Goal: Communication & Community: Share content

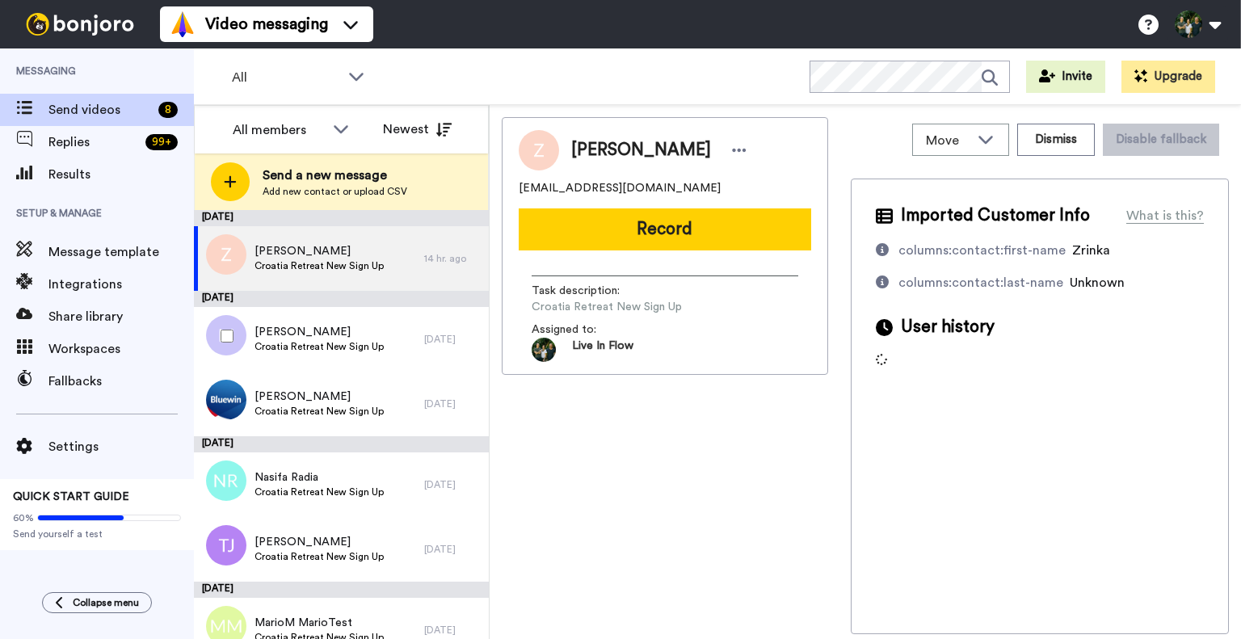
scroll to position [184, 0]
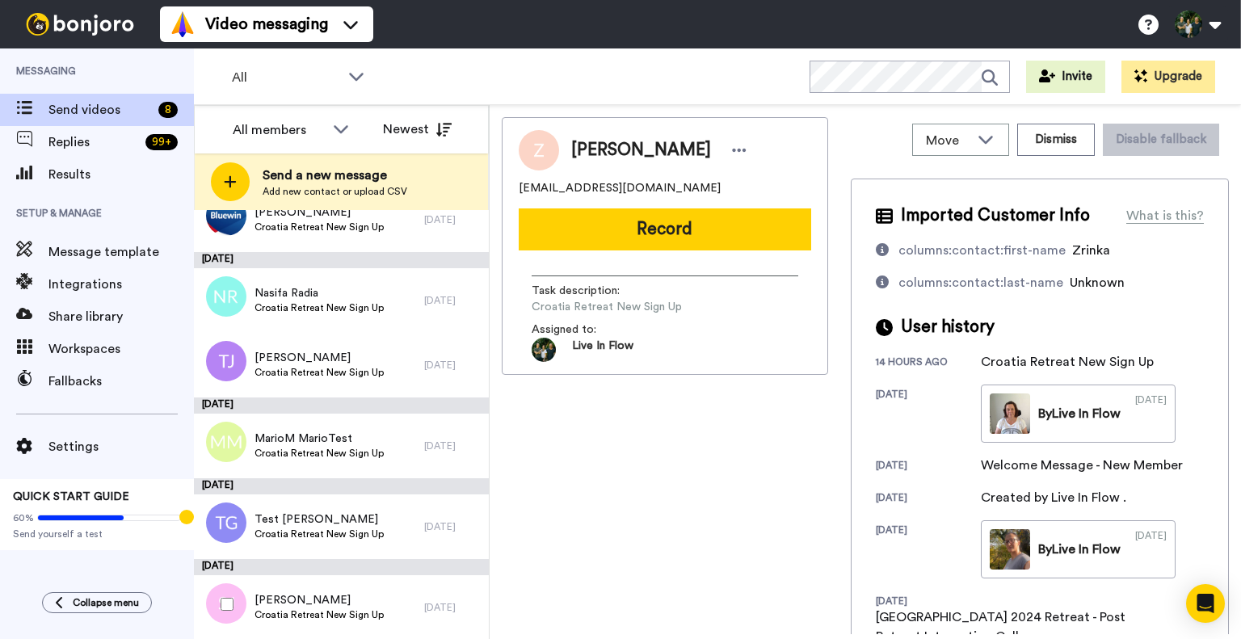
click at [237, 600] on div at bounding box center [224, 604] width 58 height 57
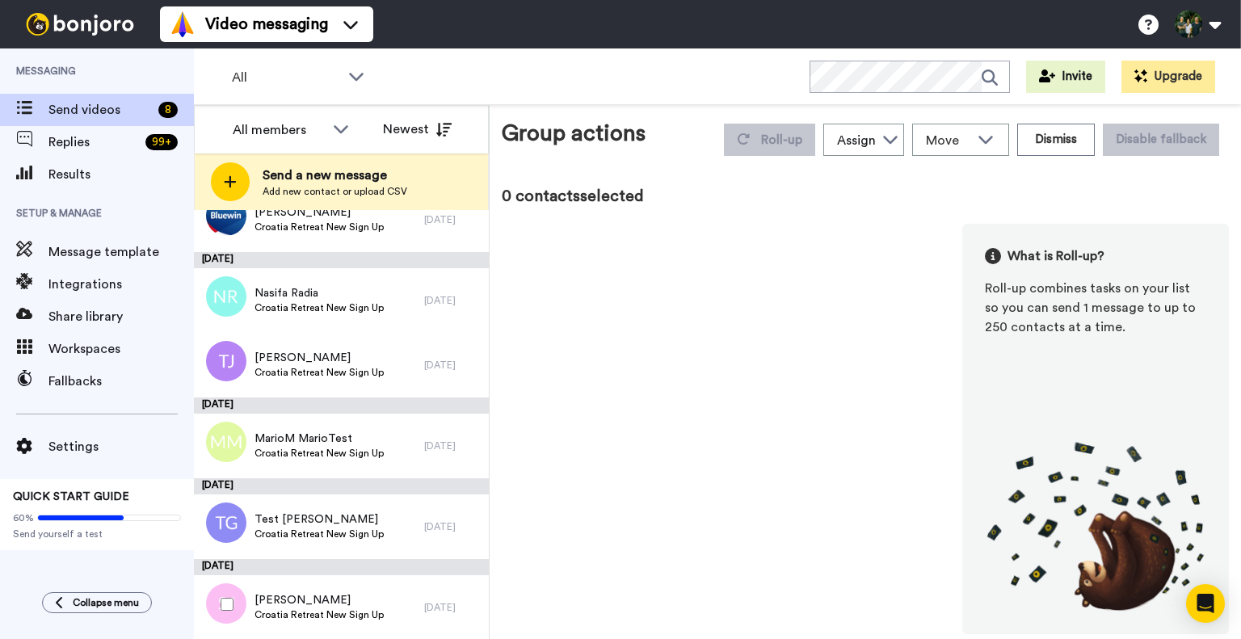
scroll to position [128, 0]
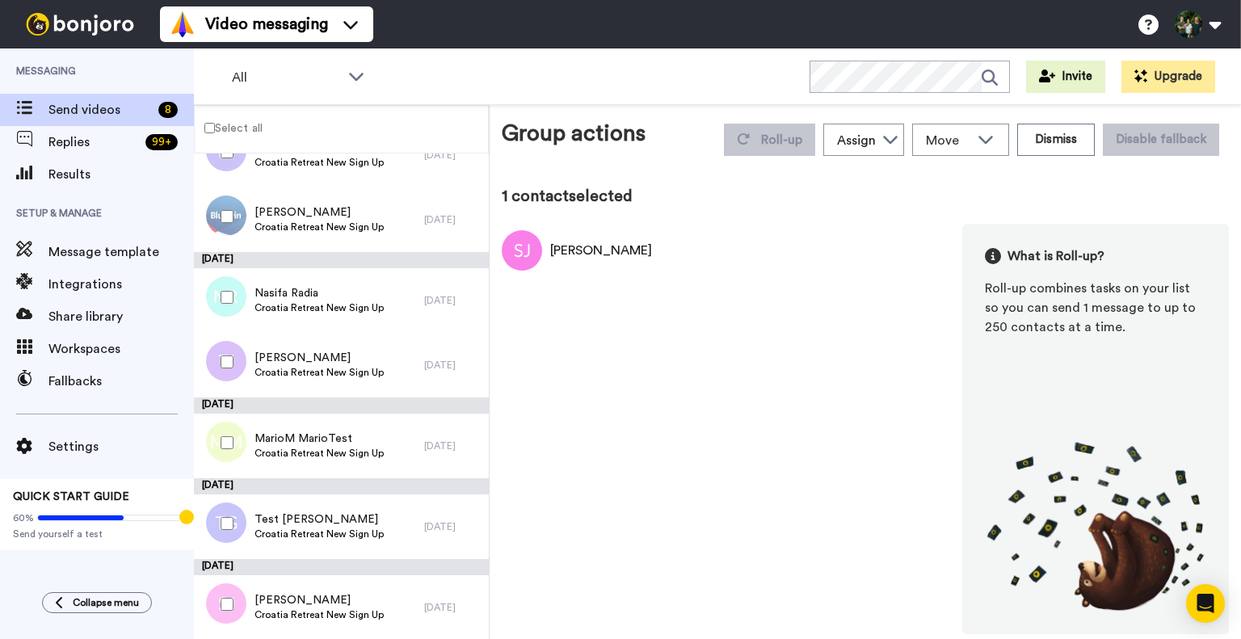
click at [218, 600] on div at bounding box center [224, 604] width 58 height 57
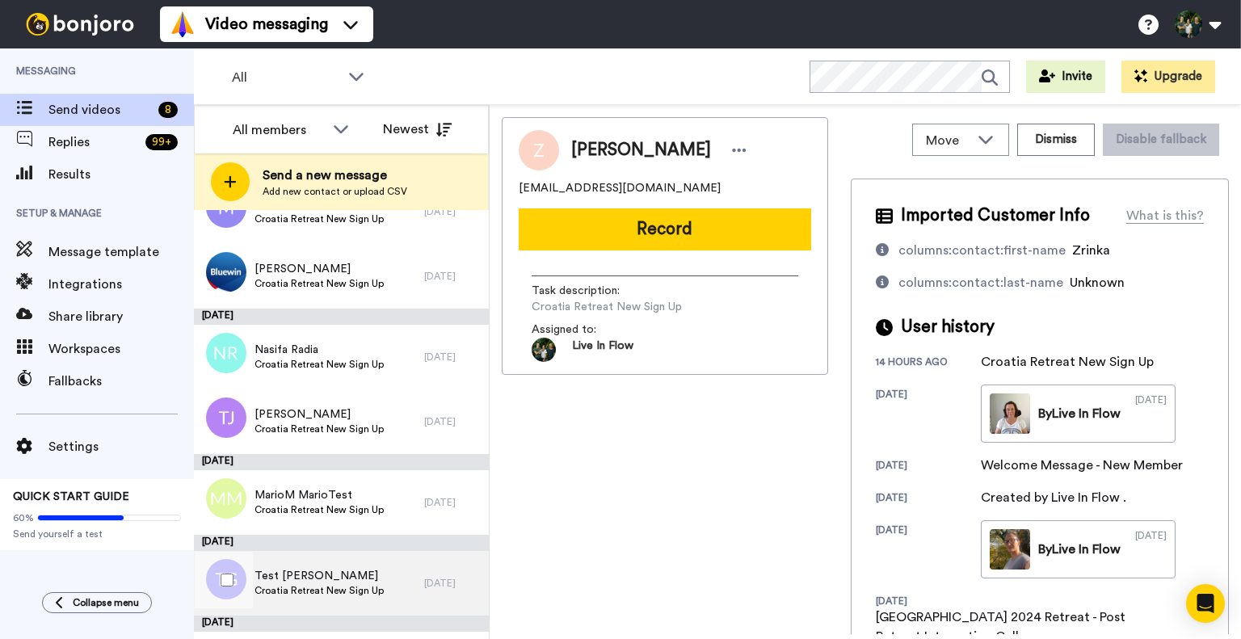
scroll to position [184, 0]
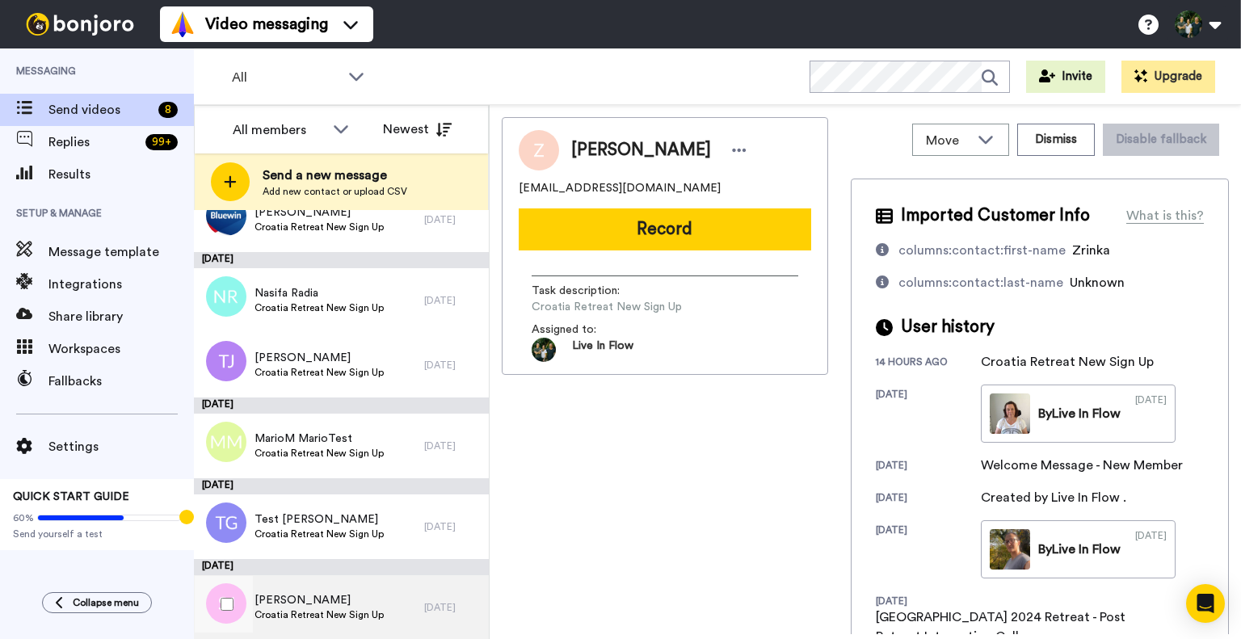
click at [347, 604] on span "Sandra Jurcevic" at bounding box center [319, 600] width 129 height 16
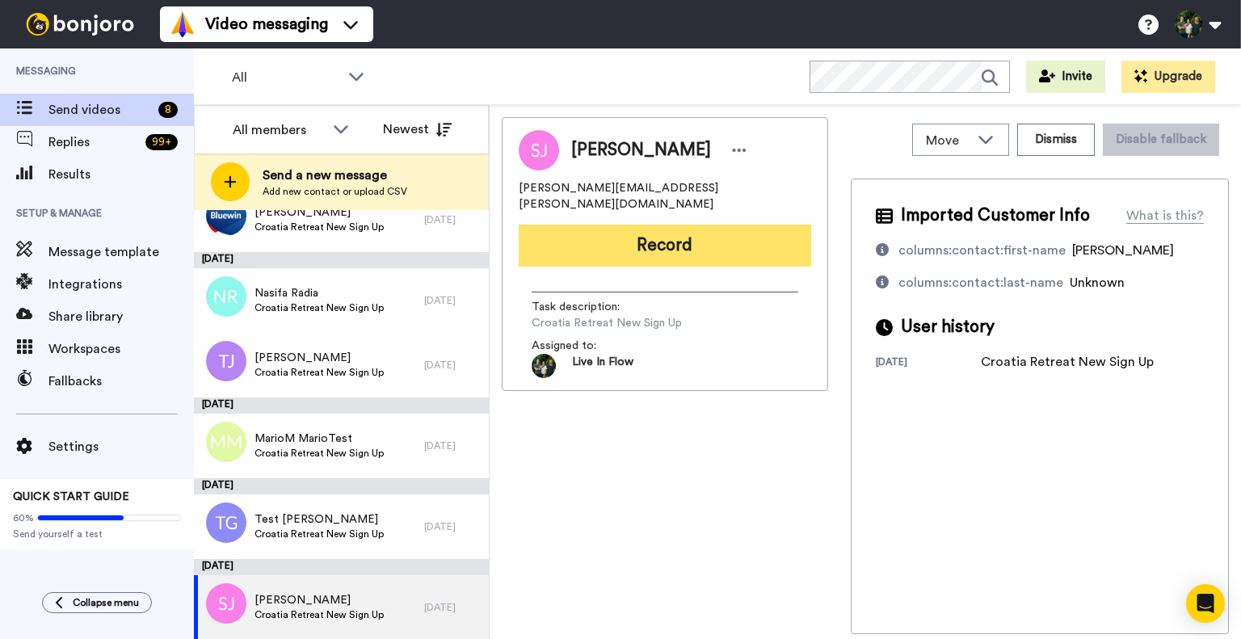
click at [668, 226] on button "Record" at bounding box center [665, 246] width 293 height 42
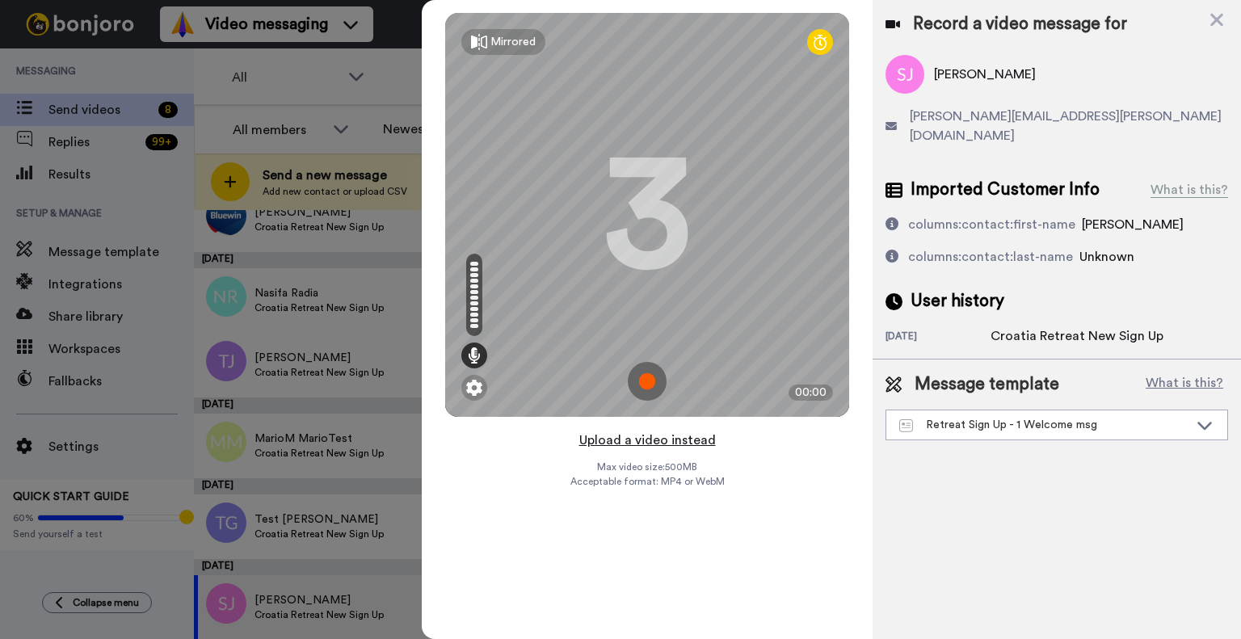
click at [646, 440] on button "Upload a video instead" at bounding box center [648, 440] width 146 height 21
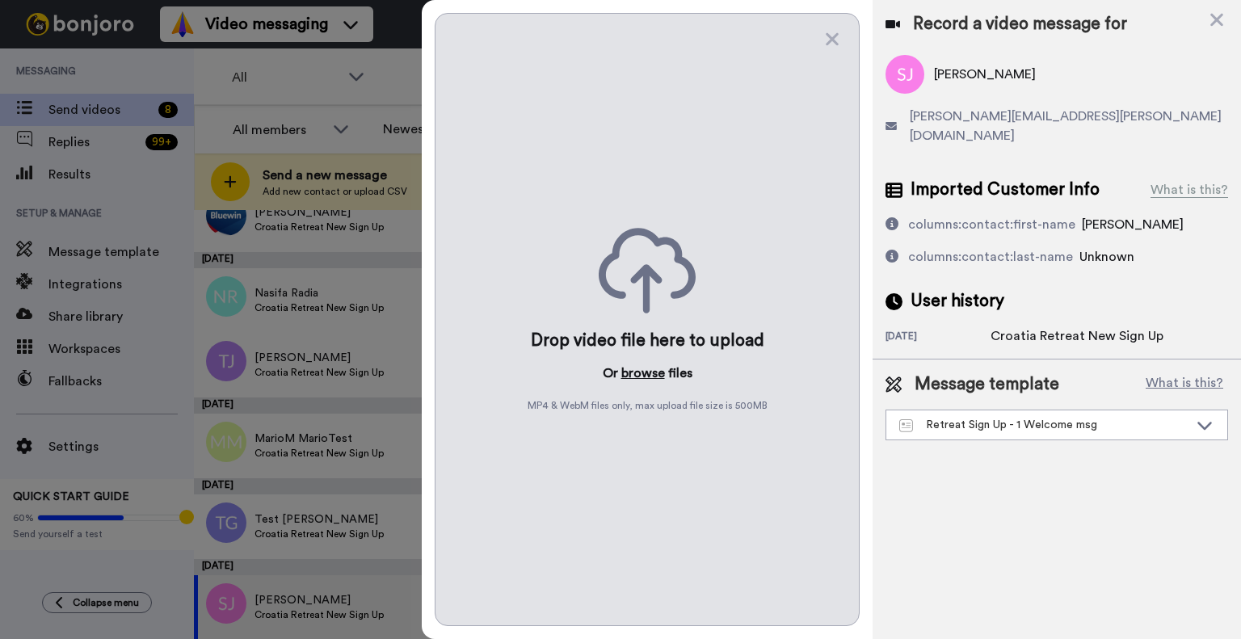
click at [653, 378] on button "browse" at bounding box center [643, 373] width 44 height 19
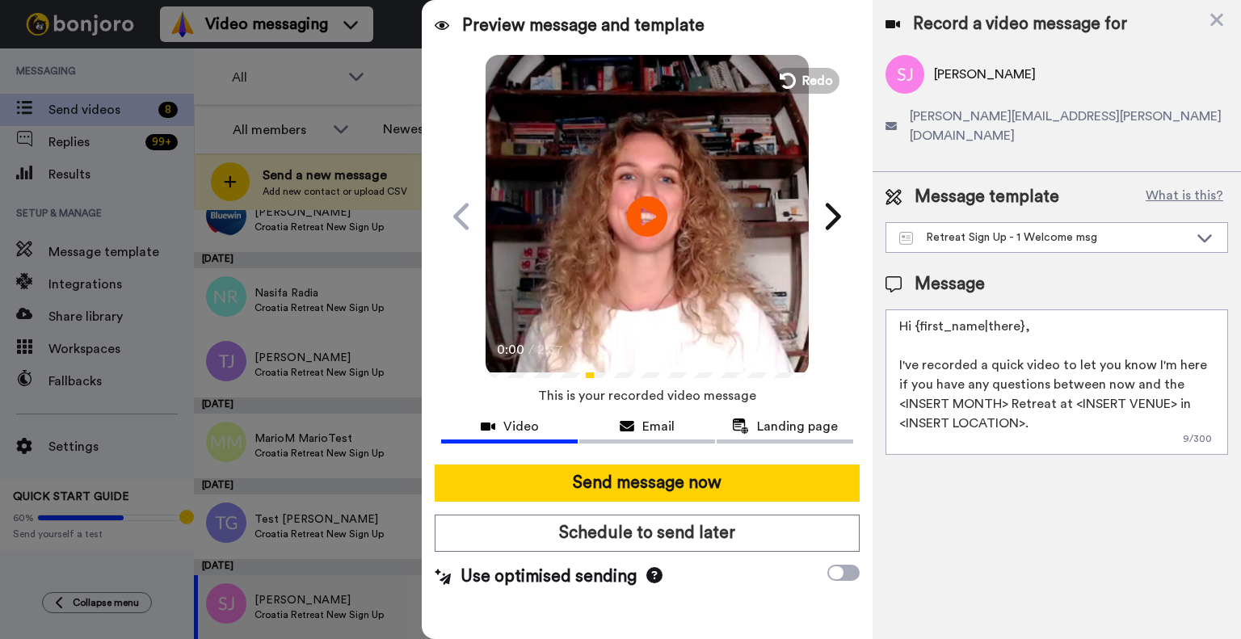
click at [913, 310] on textarea "Hi {first_name|there}, I've recorded a quick video to let you know I'm here if …" at bounding box center [1057, 382] width 343 height 145
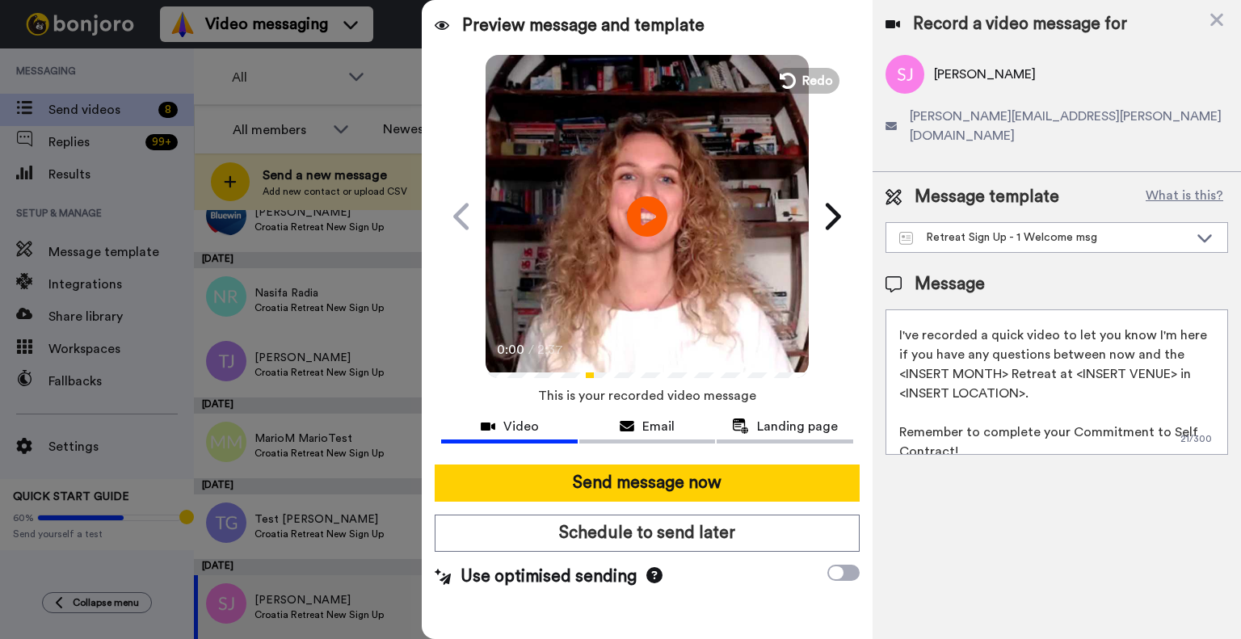
scroll to position [31, 0]
drag, startPoint x: 895, startPoint y: 355, endPoint x: 1009, endPoint y: 363, distance: 114.2
click at [1009, 363] on textarea "Dear Sandra, I've recorded a quick video to let you know I'm here if you have a…" at bounding box center [1057, 382] width 343 height 145
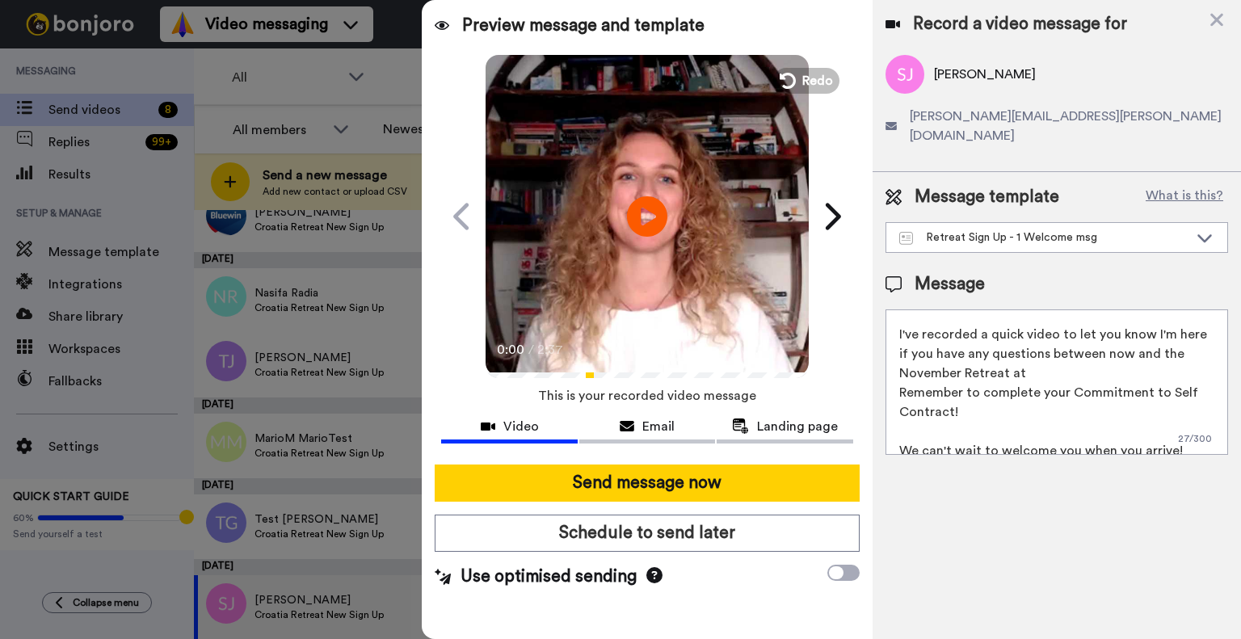
scroll to position [11, 0]
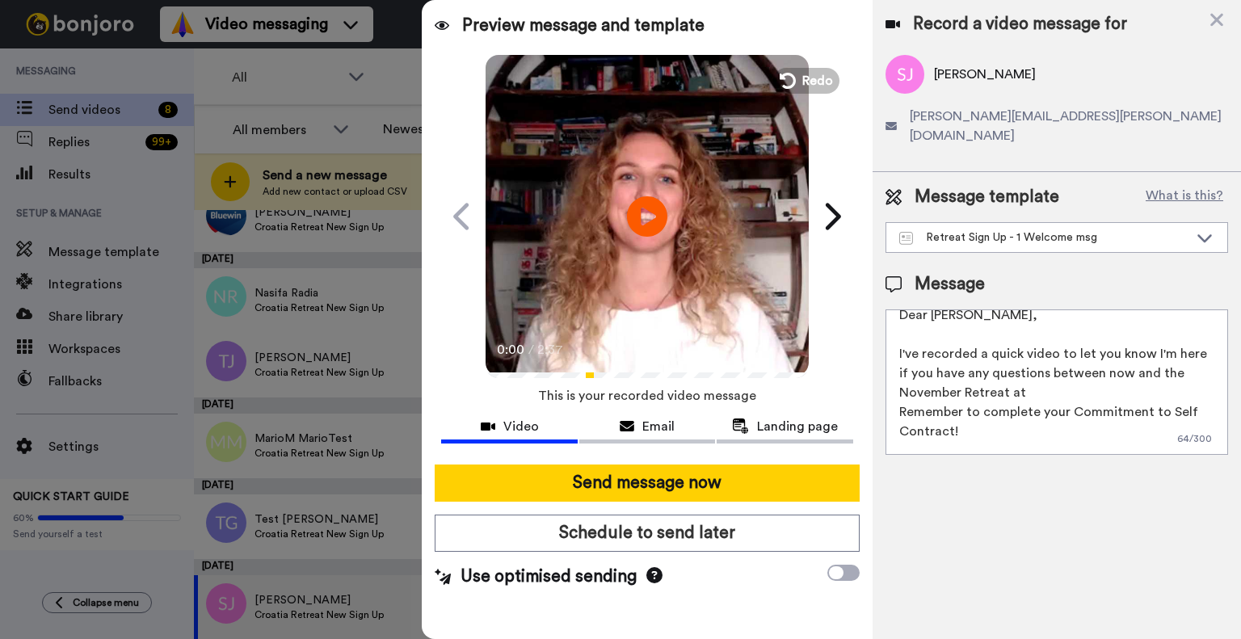
paste textarea "Le Méridien Lav, [GEOGRAPHIC_DATA]"
click at [1122, 370] on textarea "Dear Sandra, I've recorded a quick video to let you know I'm here if you have a…" at bounding box center [1057, 382] width 343 height 145
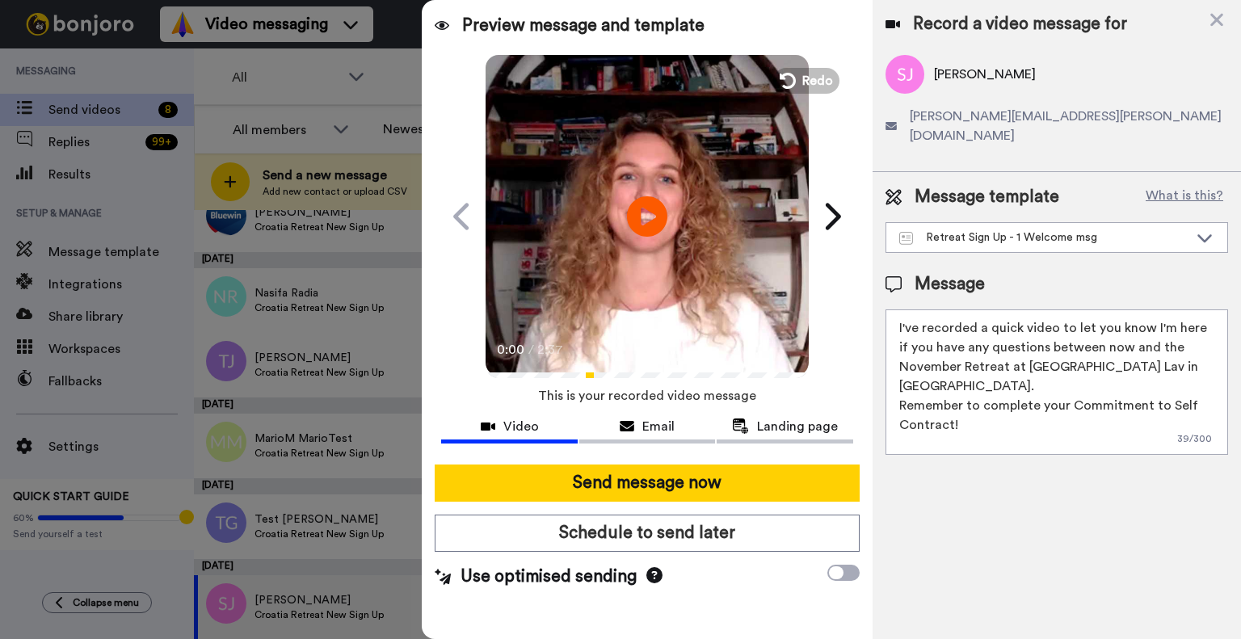
scroll to position [40, 0]
drag, startPoint x: 985, startPoint y: 379, endPoint x: 900, endPoint y: 365, distance: 86.0
click at [900, 365] on textarea "Dear Sandra, I've recorded a quick video to let you know I'm here if you have a…" at bounding box center [1057, 382] width 343 height 145
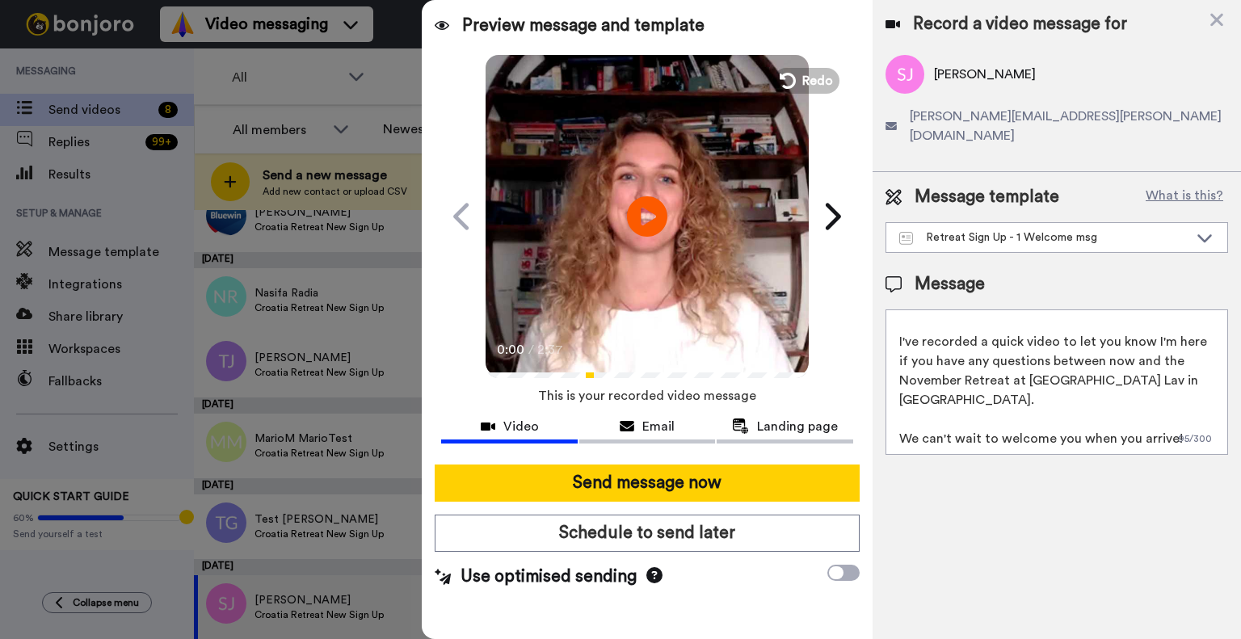
scroll to position [4, 0]
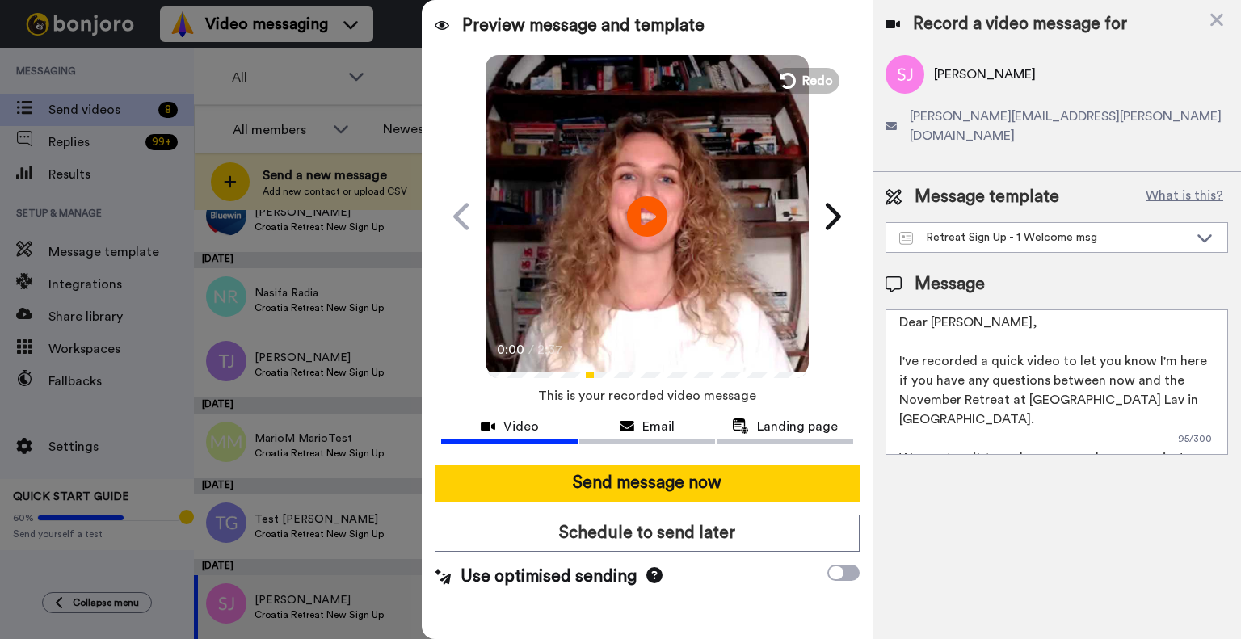
click at [1172, 417] on textarea "Dear Sandra, I've recorded a quick video to let you know I'm here if you have a…" at bounding box center [1057, 382] width 343 height 145
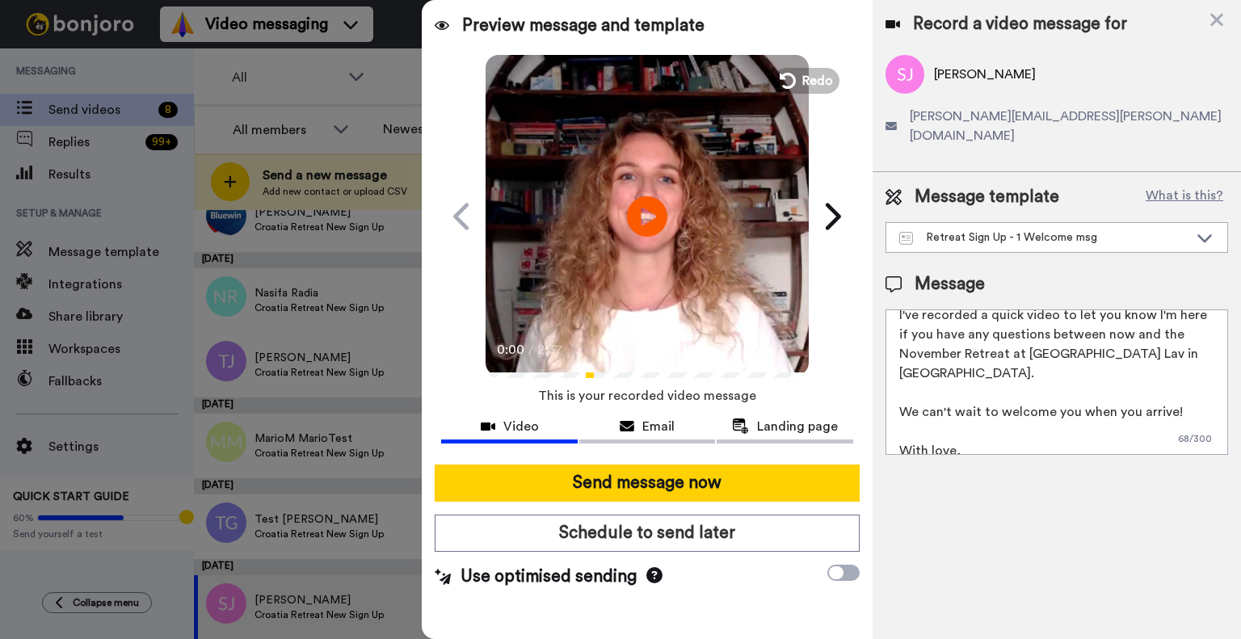
scroll to position [62, 0]
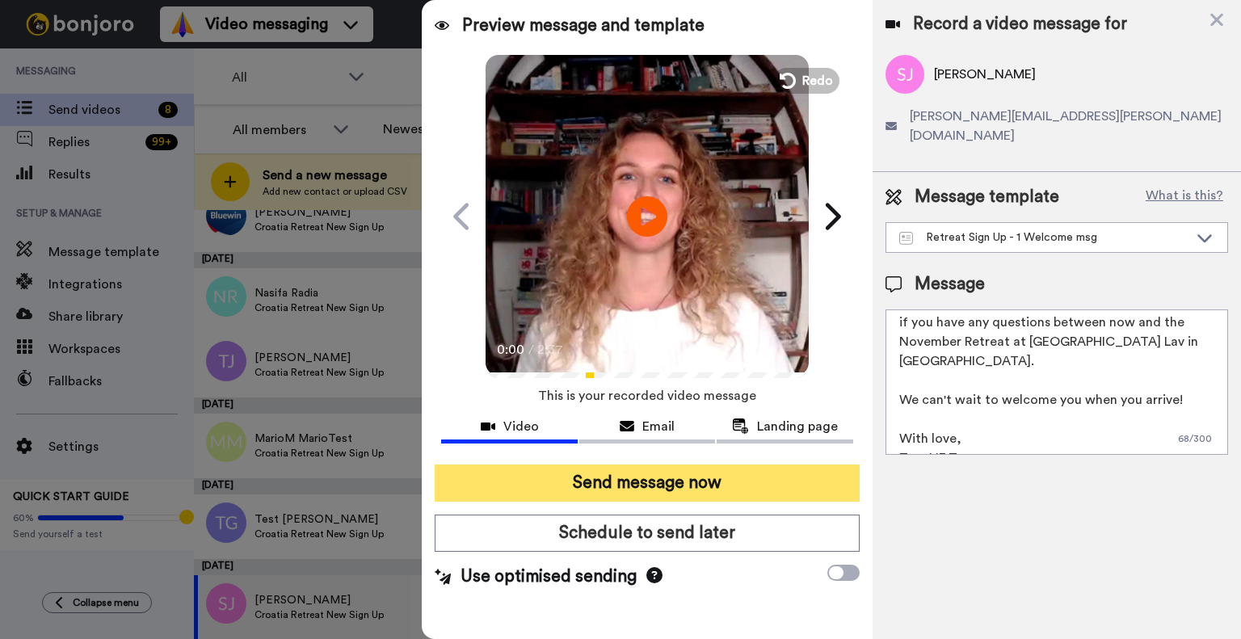
type textarea "Dear Sandra, I've recorded a quick video to let you know I'm here if you have a…"
click at [747, 482] on button "Send message now" at bounding box center [647, 483] width 425 height 37
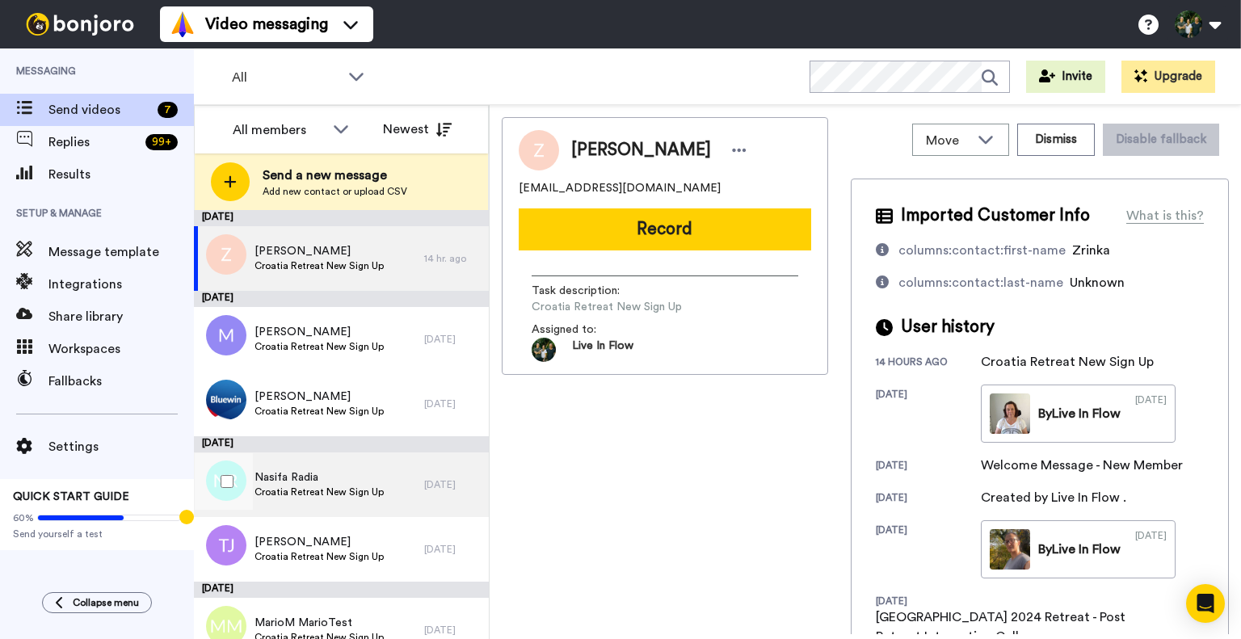
scroll to position [103, 0]
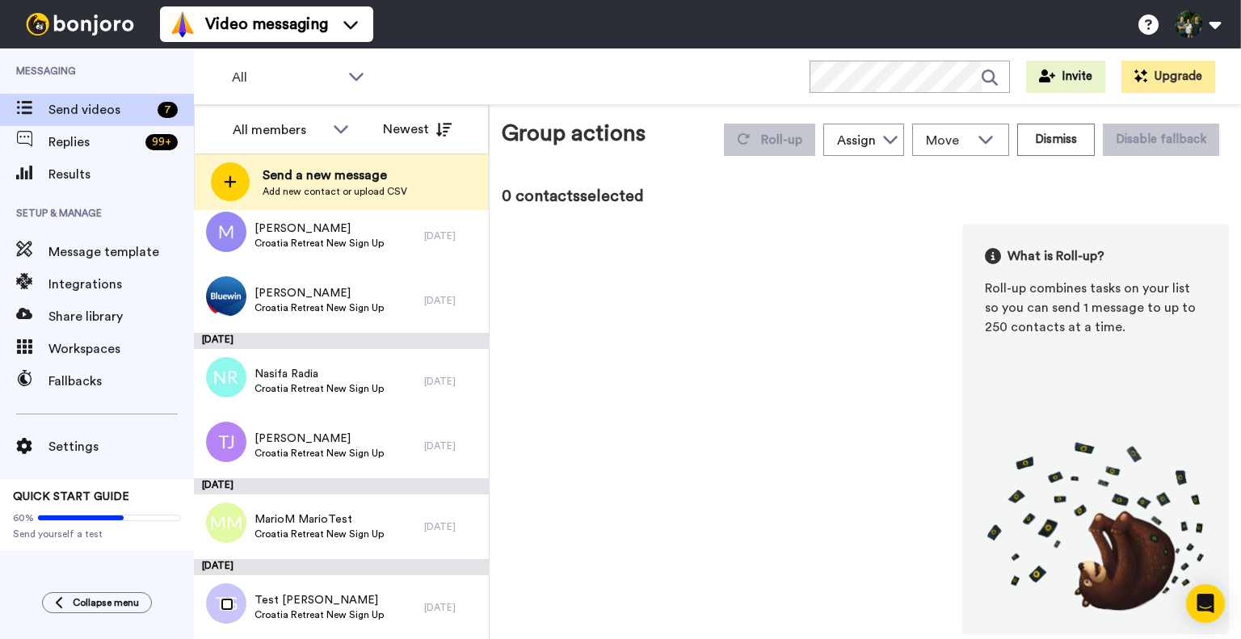
scroll to position [47, 0]
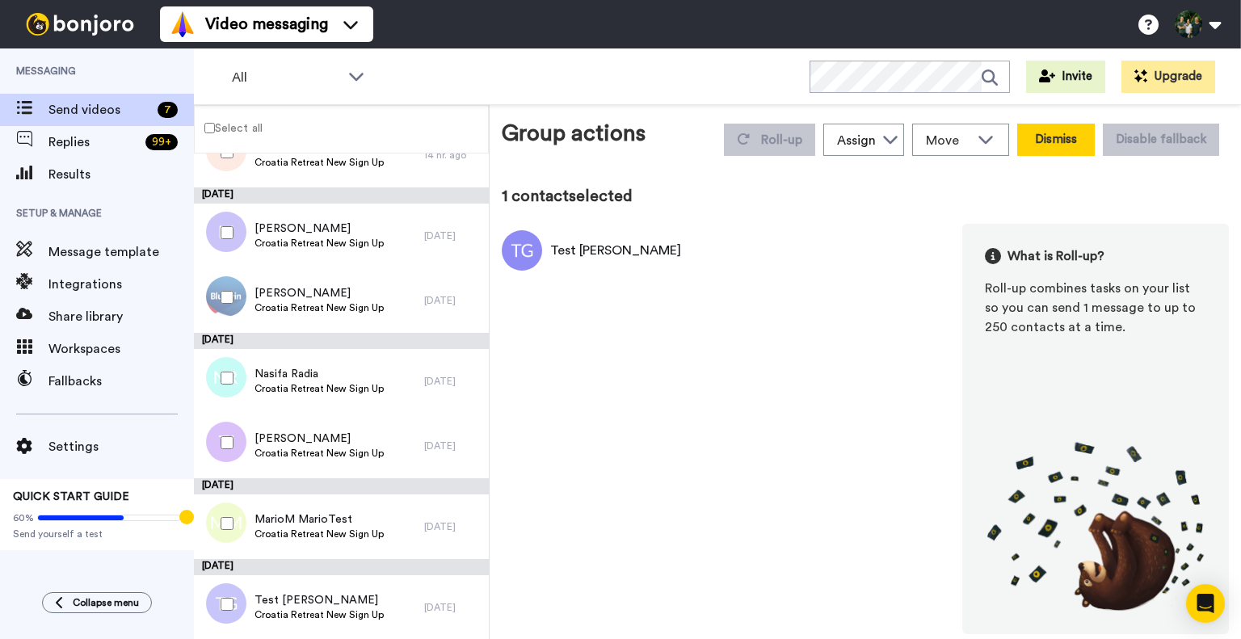
click at [1046, 149] on button "Dismiss" at bounding box center [1056, 140] width 78 height 32
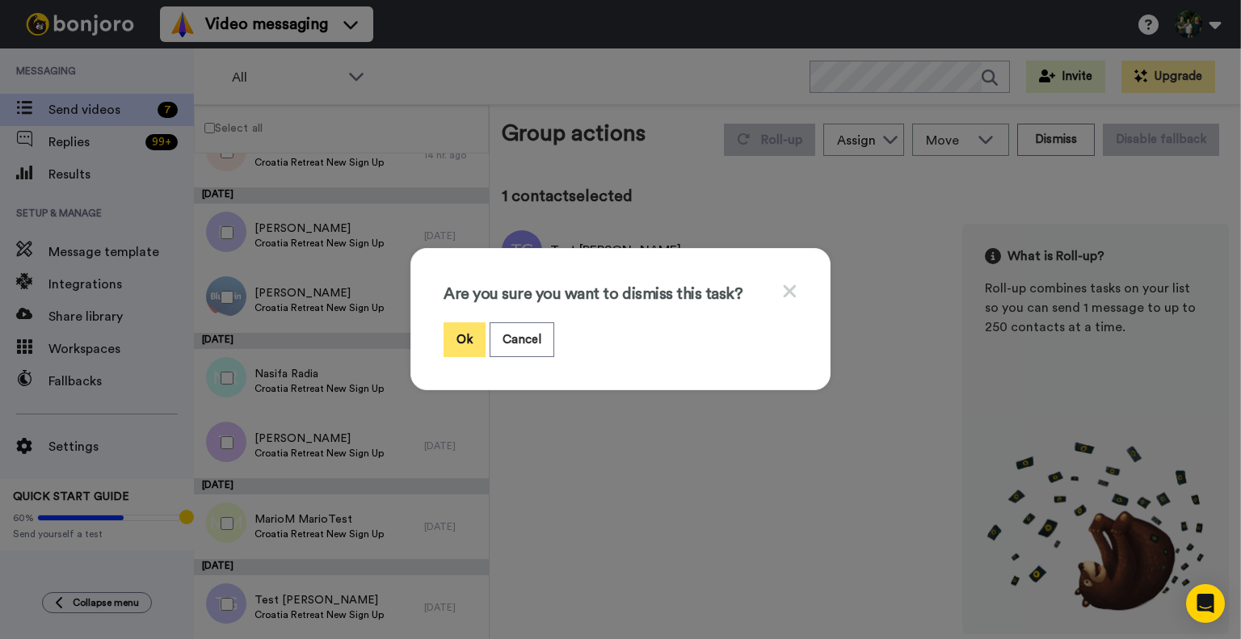
click at [456, 338] on button "Ok" at bounding box center [465, 339] width 42 height 35
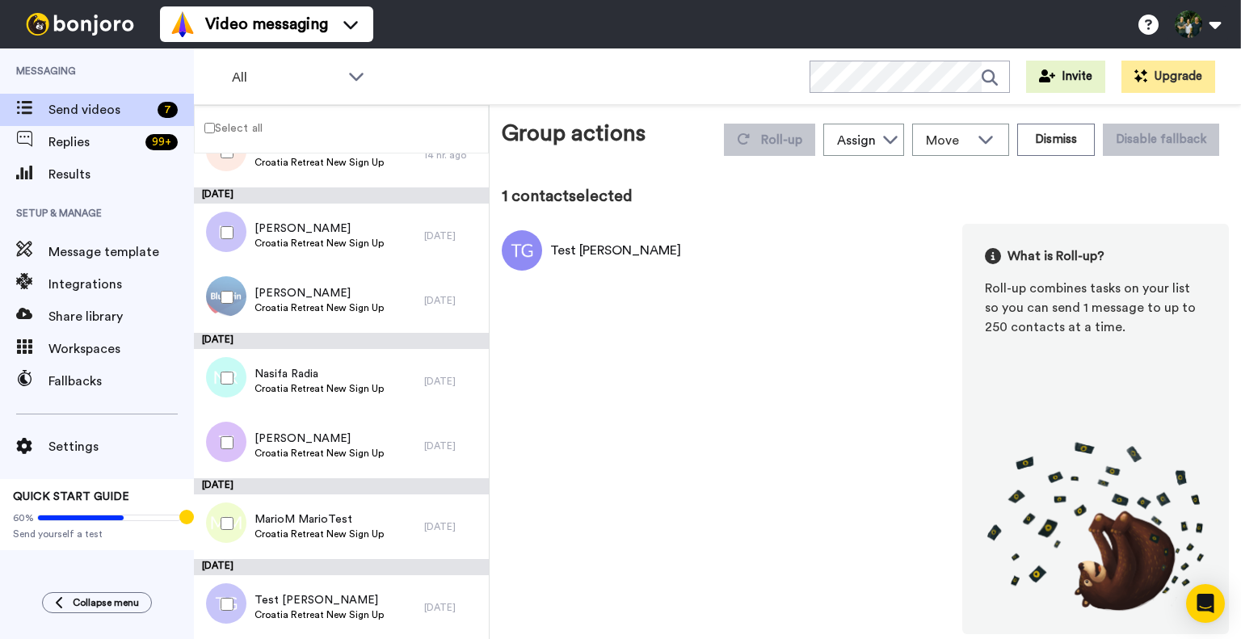
scroll to position [23, 0]
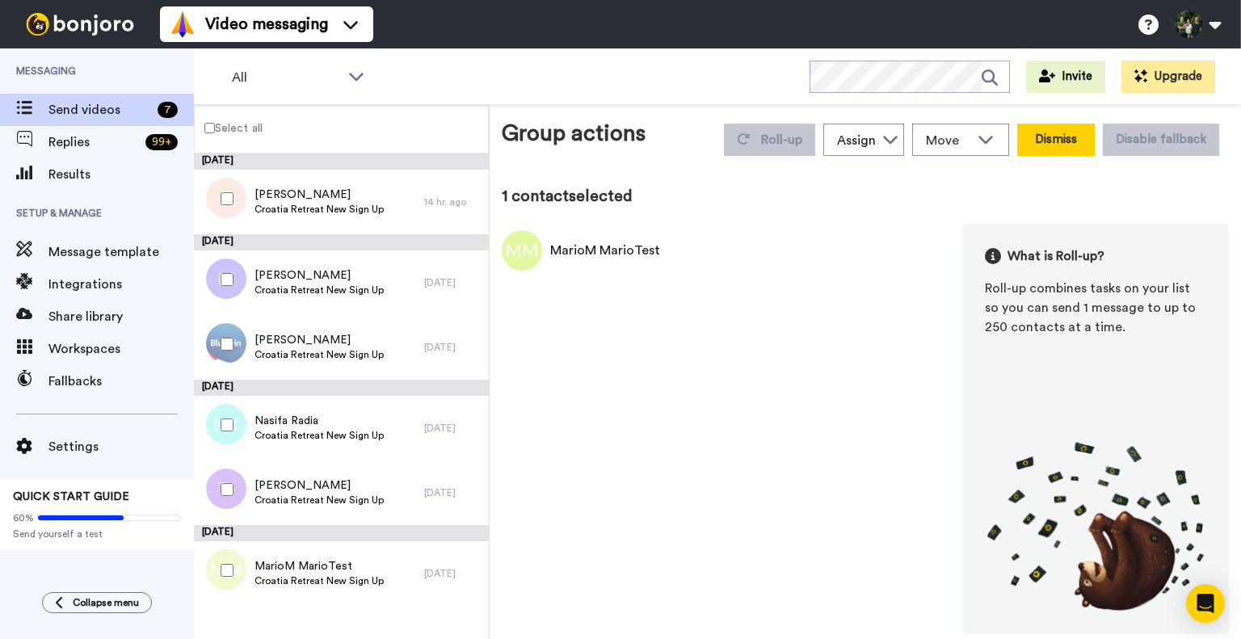
click at [1050, 147] on button "Dismiss" at bounding box center [1056, 140] width 78 height 32
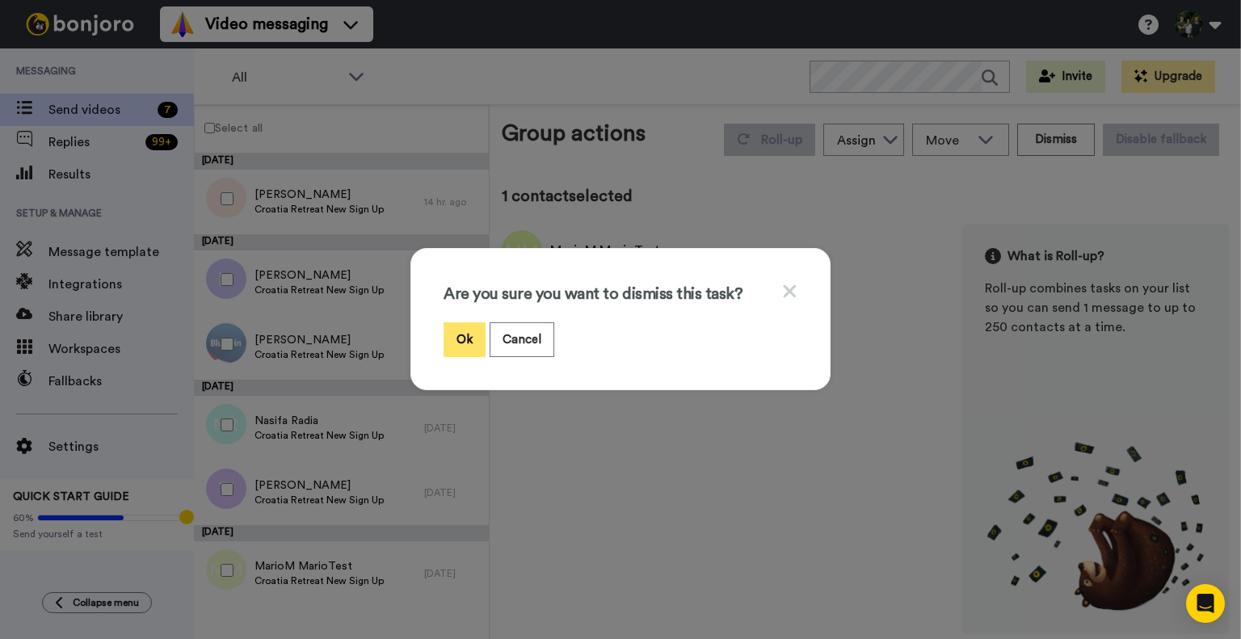
click at [453, 339] on button "Ok" at bounding box center [465, 339] width 42 height 35
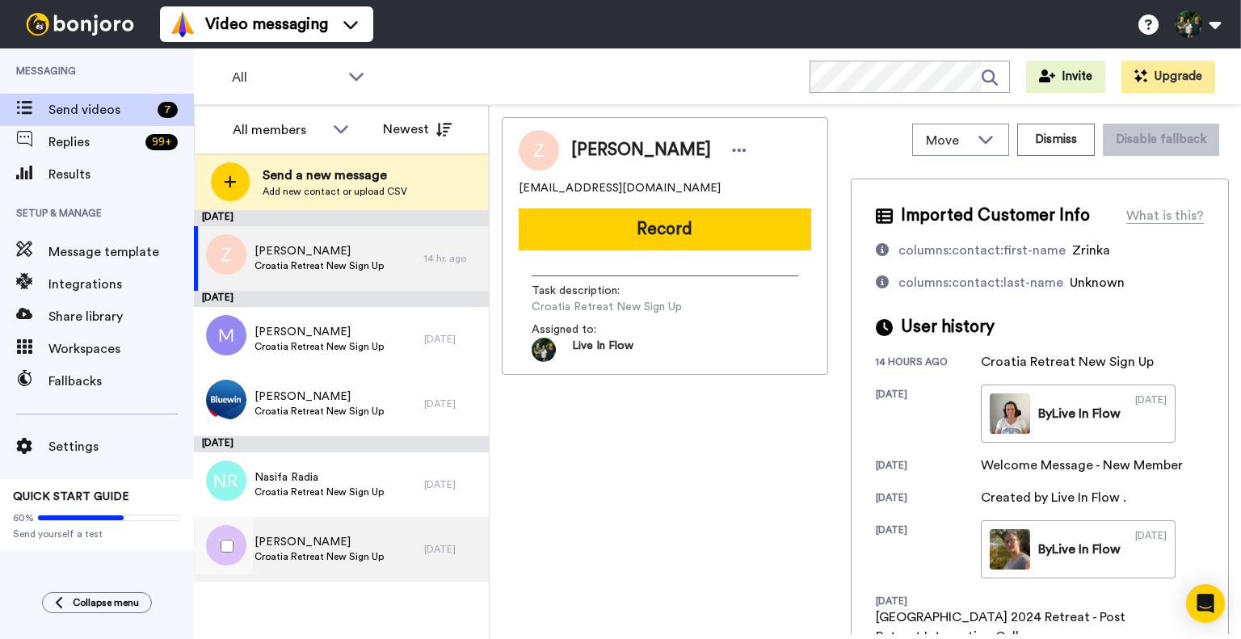
click at [327, 560] on span "Croatia Retreat New Sign Up" at bounding box center [319, 556] width 129 height 13
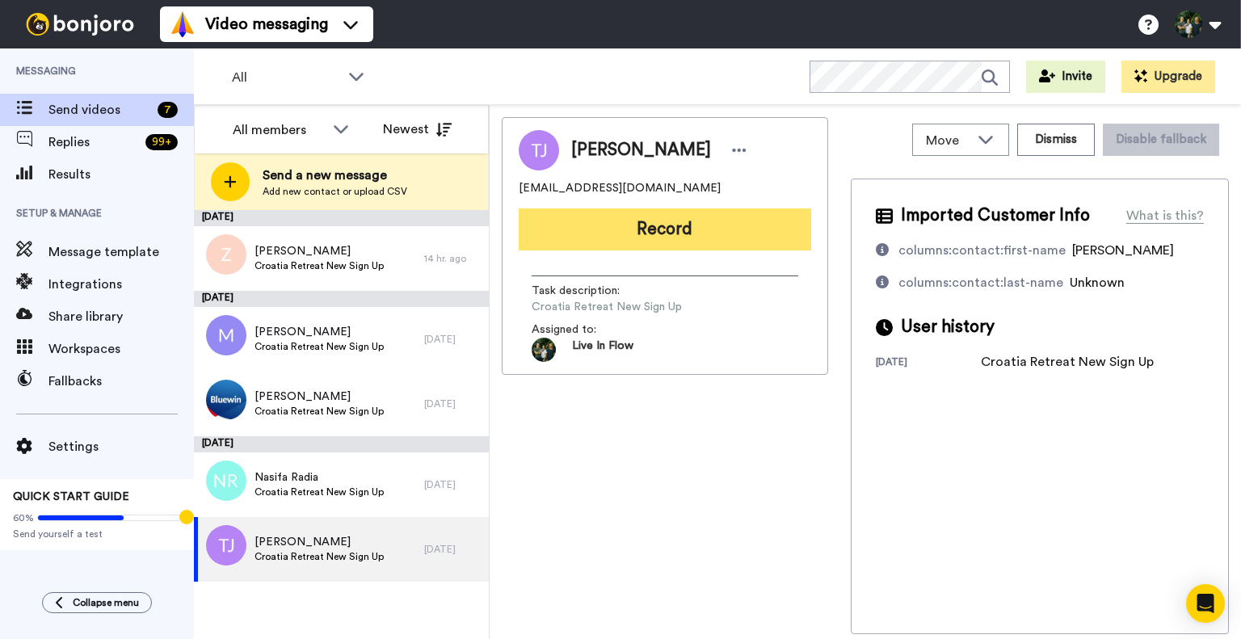
click at [677, 221] on button "Record" at bounding box center [665, 229] width 293 height 42
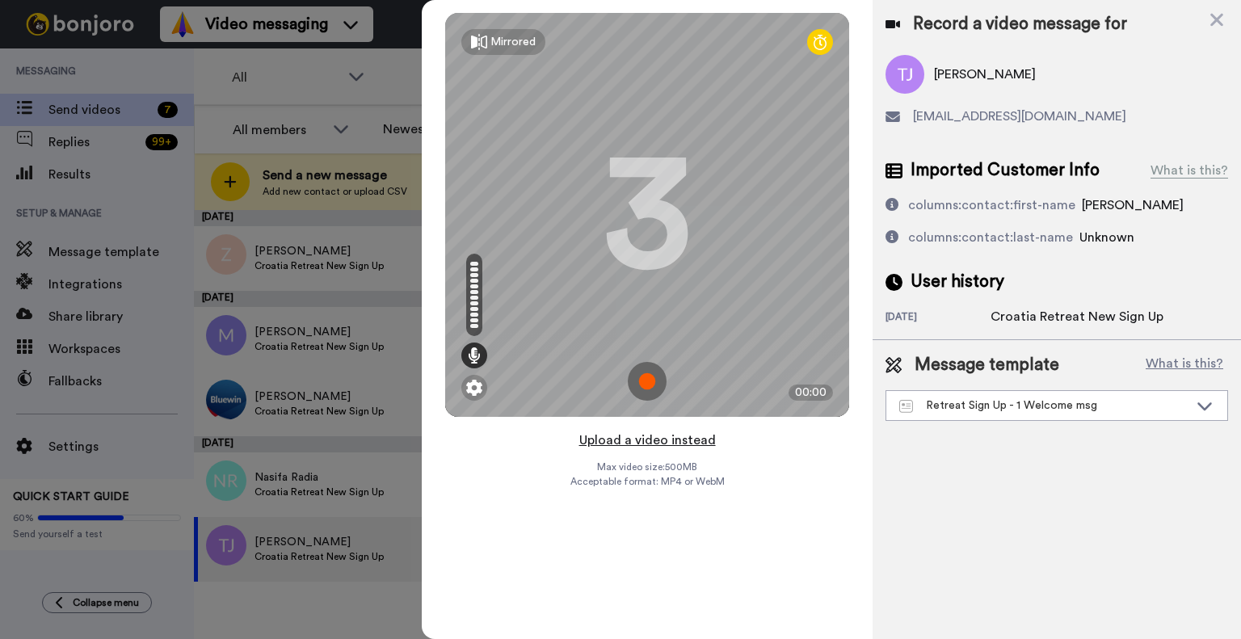
click at [645, 445] on button "Upload a video instead" at bounding box center [648, 440] width 146 height 21
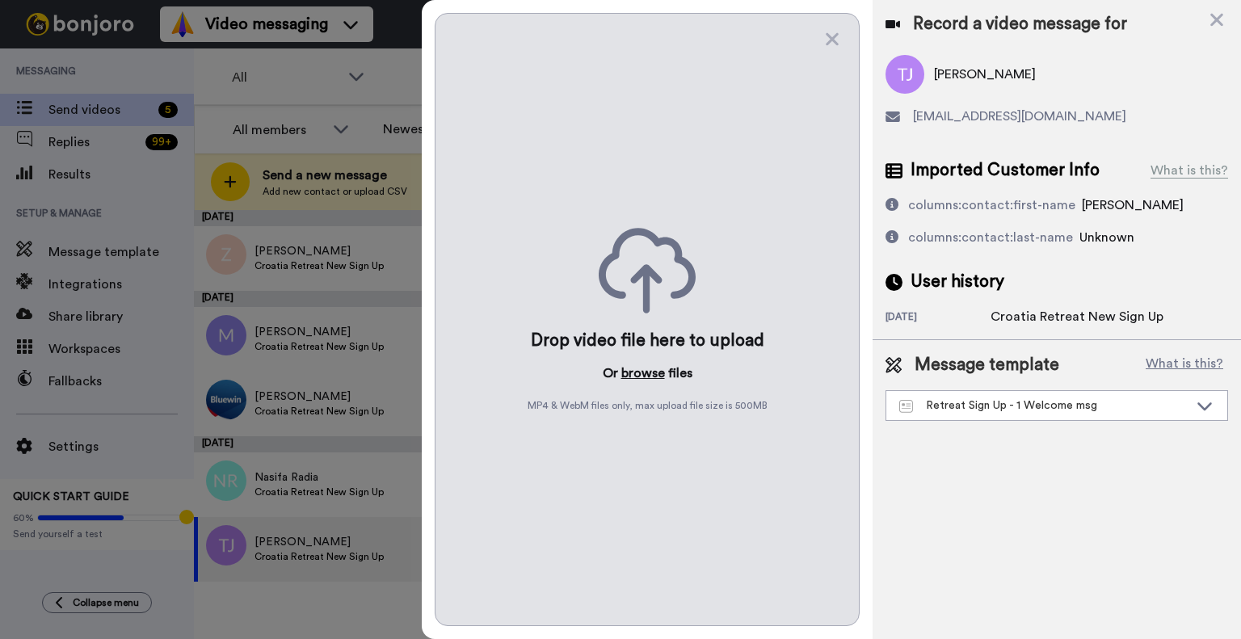
click at [640, 371] on button "browse" at bounding box center [643, 373] width 44 height 19
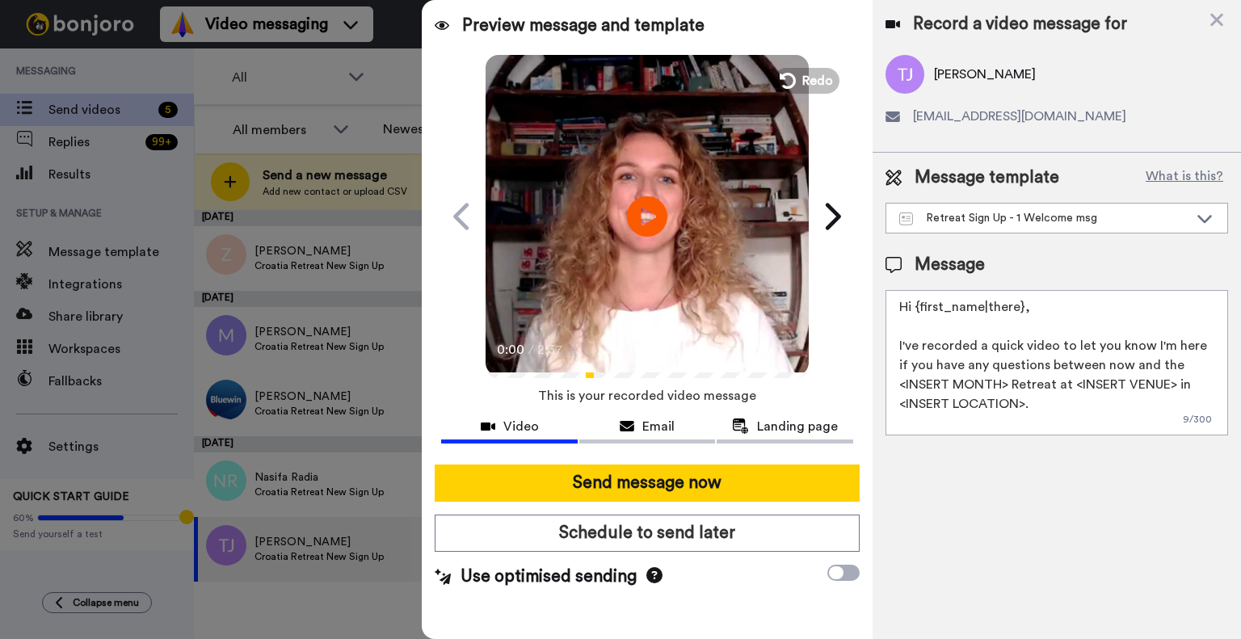
click at [911, 305] on textarea "Hi {first_name|there}, I've recorded a quick video to let you know I'm here if …" at bounding box center [1057, 362] width 343 height 145
drag, startPoint x: 899, startPoint y: 382, endPoint x: 1009, endPoint y: 377, distance: 110.9
click at [1009, 377] on textarea "Dear [PERSON_NAME], I've recorded a quick video to let you know I'm here if you…" at bounding box center [1057, 362] width 343 height 145
paste textarea "Le Méridien Lav, [GEOGRAPHIC_DATA]"
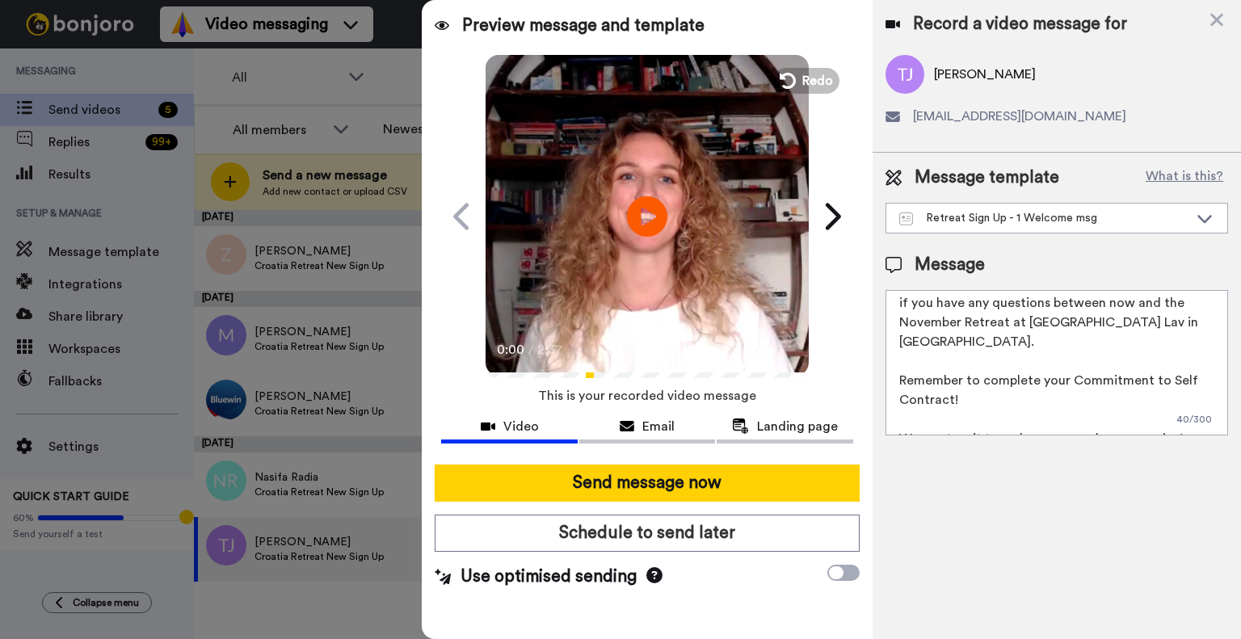
drag, startPoint x: 971, startPoint y: 378, endPoint x: 895, endPoint y: 352, distance: 81.3
click at [895, 352] on textarea "Dear [PERSON_NAME], I've recorded a quick video to let you know I'm here if you…" at bounding box center [1057, 362] width 343 height 145
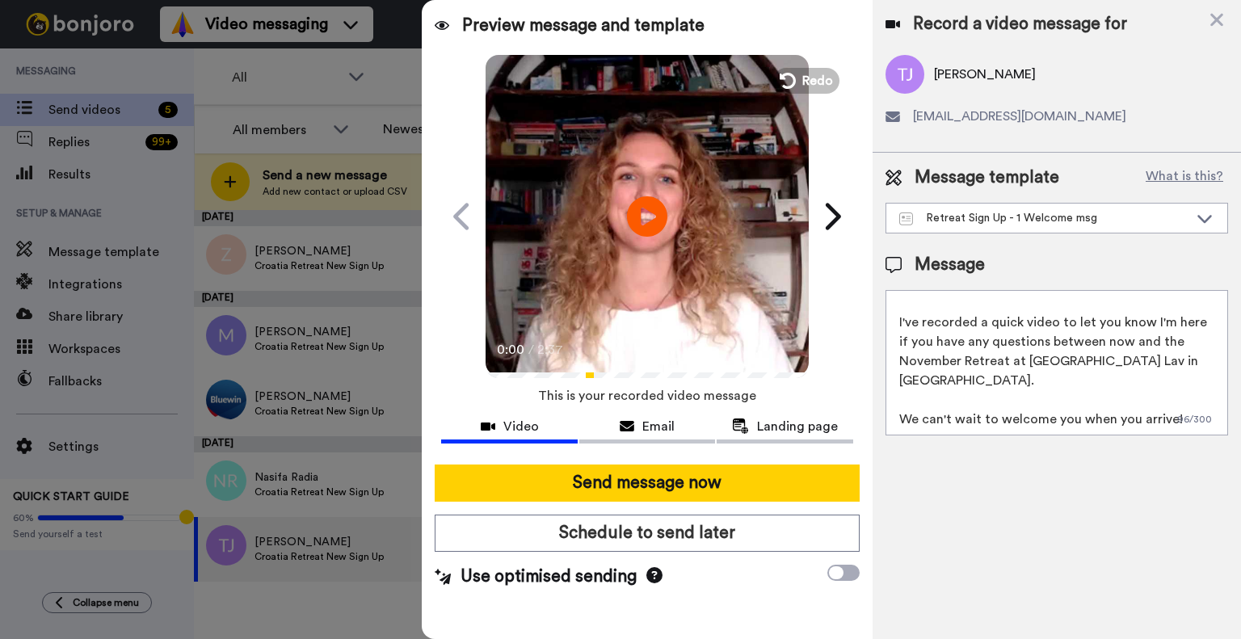
scroll to position [4, 0]
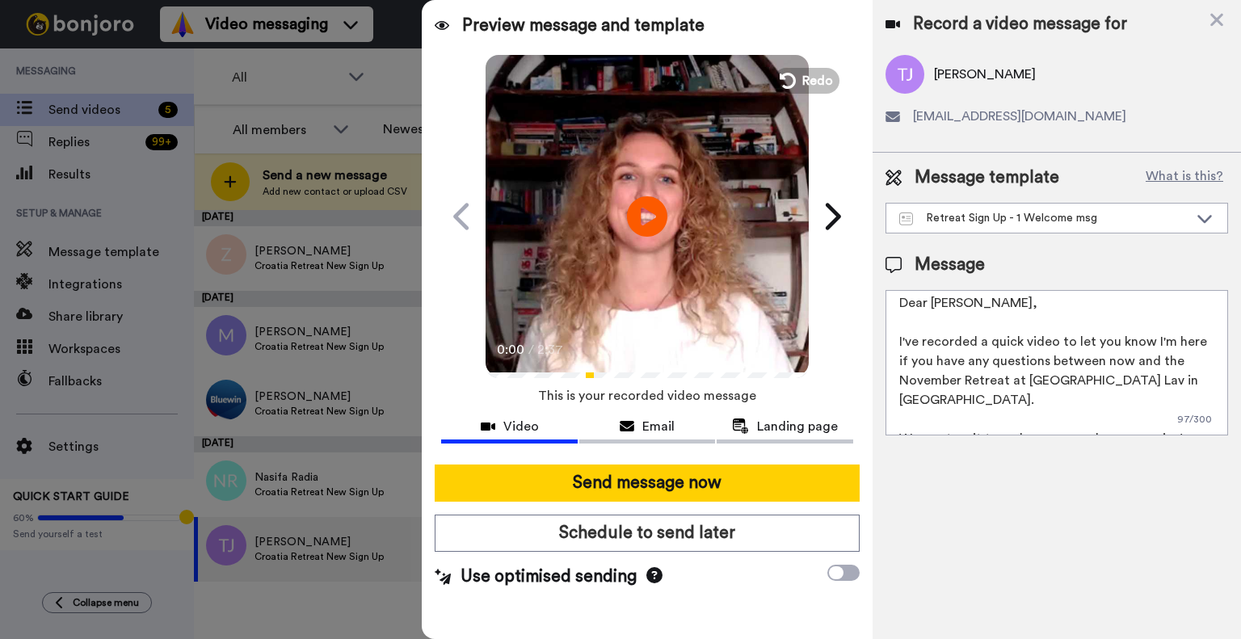
click at [1169, 416] on textarea "Dear [PERSON_NAME], I've recorded a quick video to let you know I'm here if you…" at bounding box center [1057, 362] width 343 height 145
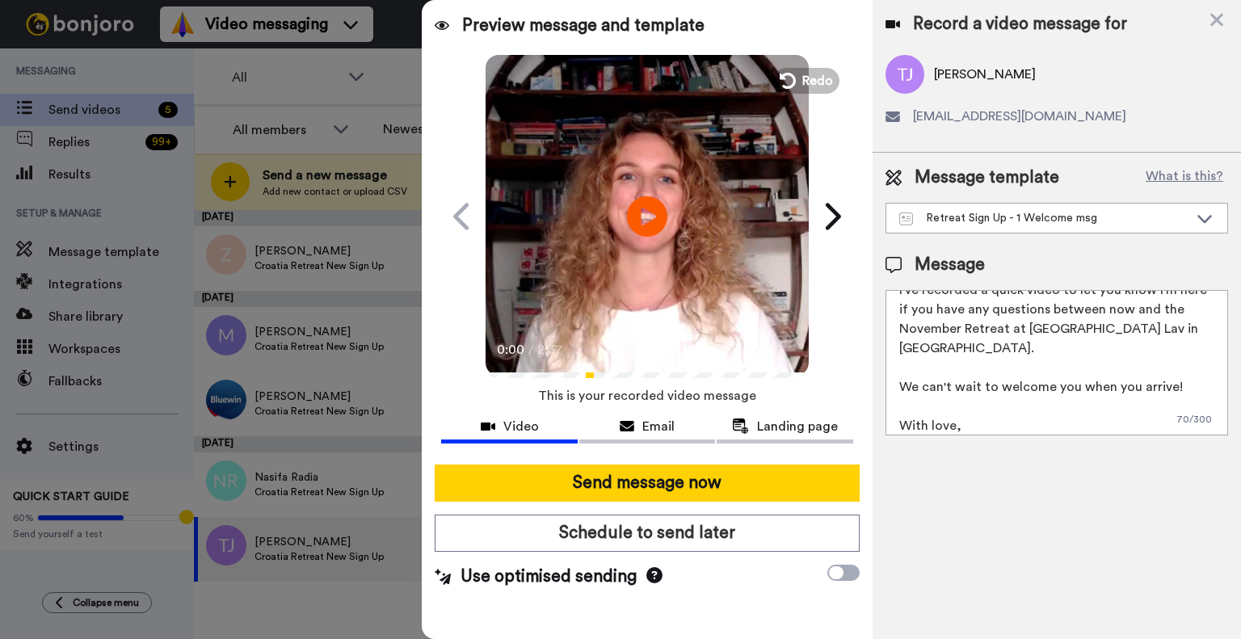
scroll to position [62, 0]
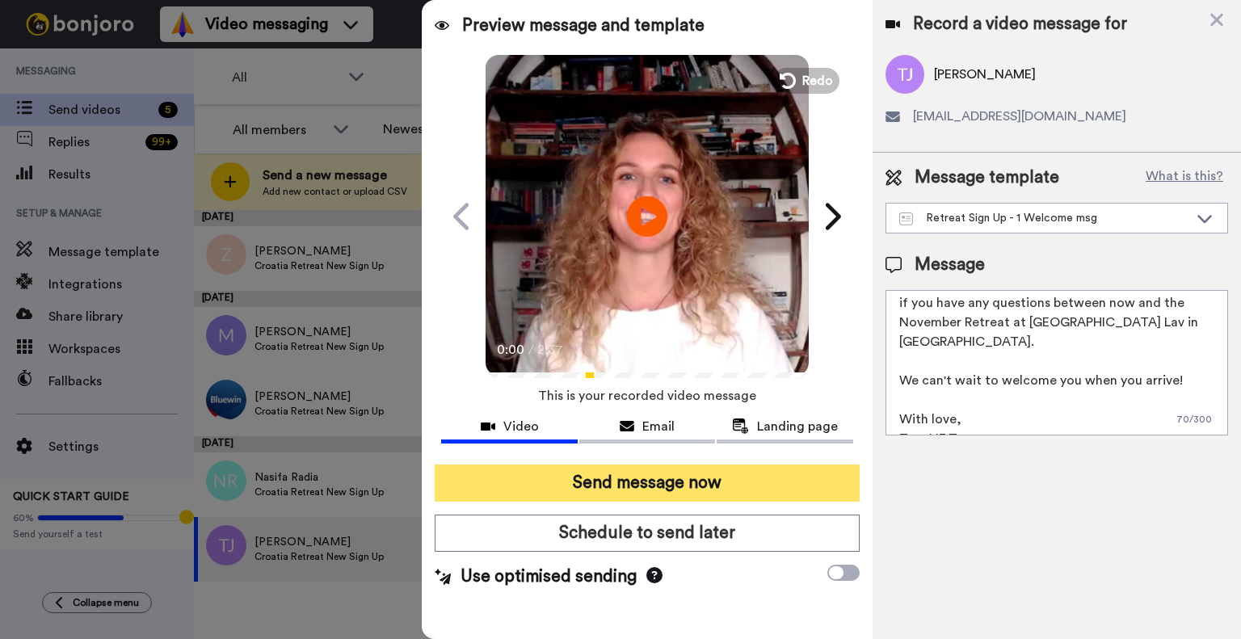
type textarea "Dear [PERSON_NAME], I've recorded a quick video to let you know I'm here if you…"
click at [721, 486] on button "Send message now" at bounding box center [647, 483] width 425 height 37
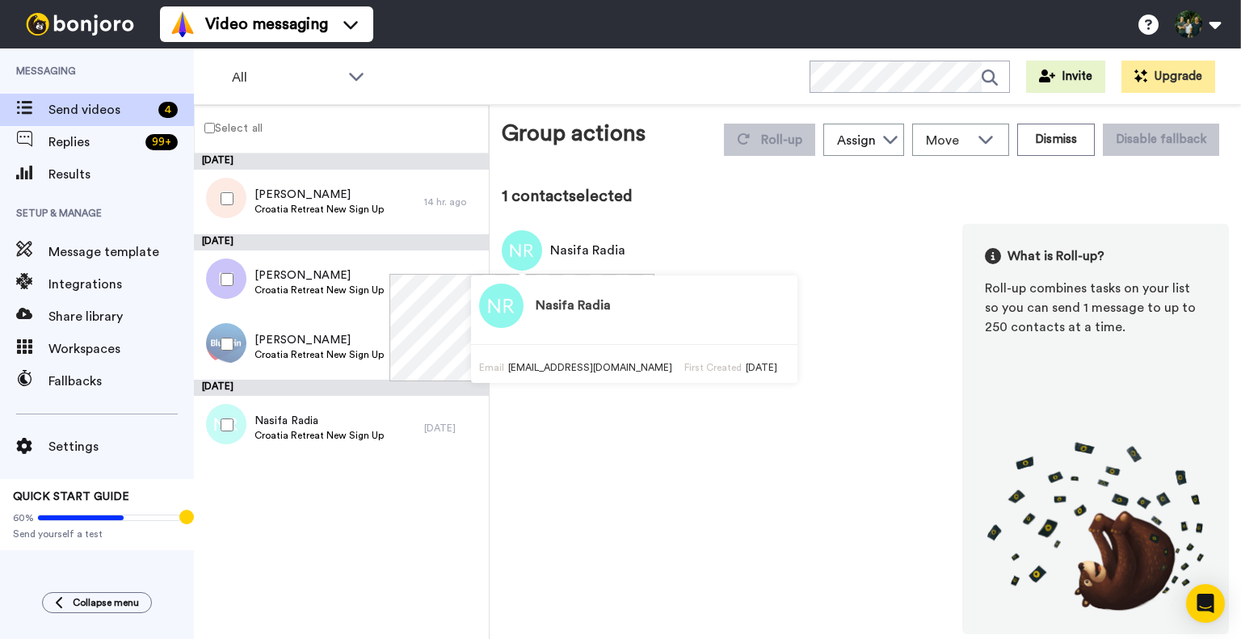
click at [527, 251] on img at bounding box center [522, 250] width 40 height 40
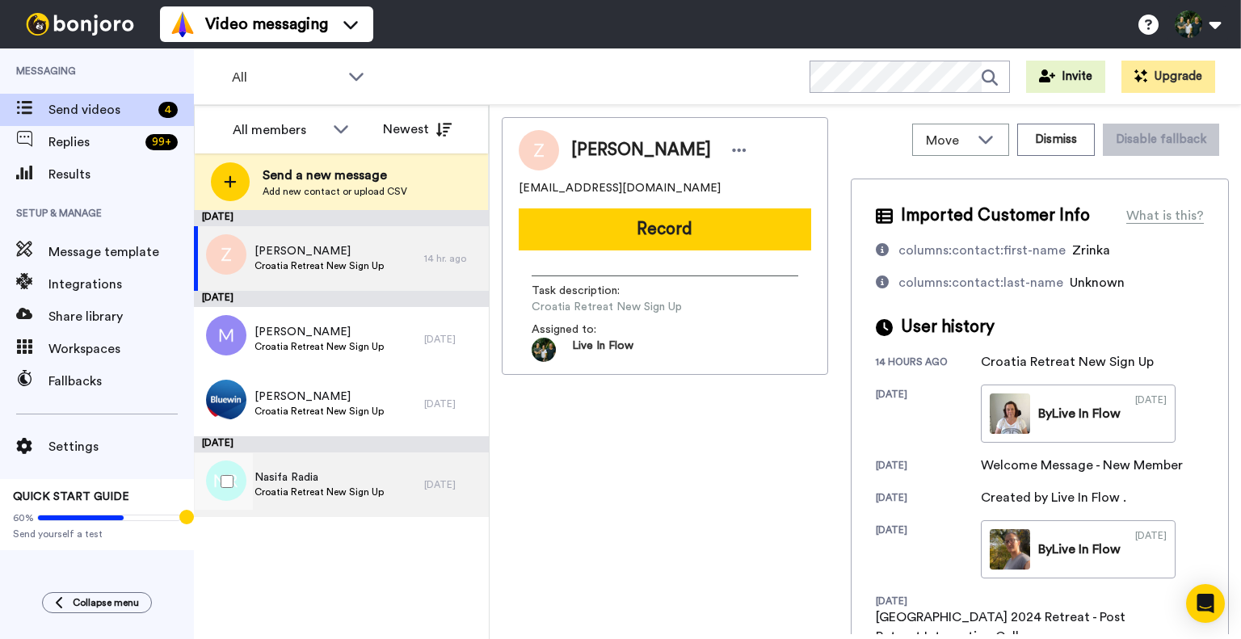
click at [386, 477] on div "Nasifa Radia Croatia Retreat New Sign Up" at bounding box center [309, 485] width 230 height 65
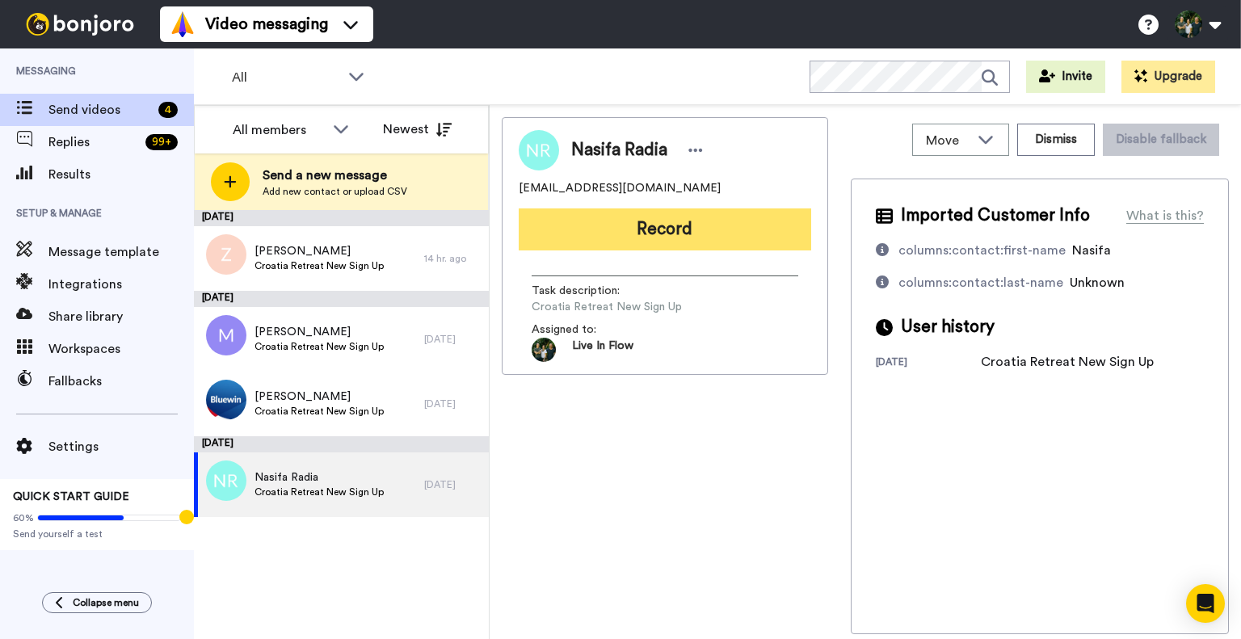
click at [710, 227] on button "Record" at bounding box center [665, 229] width 293 height 42
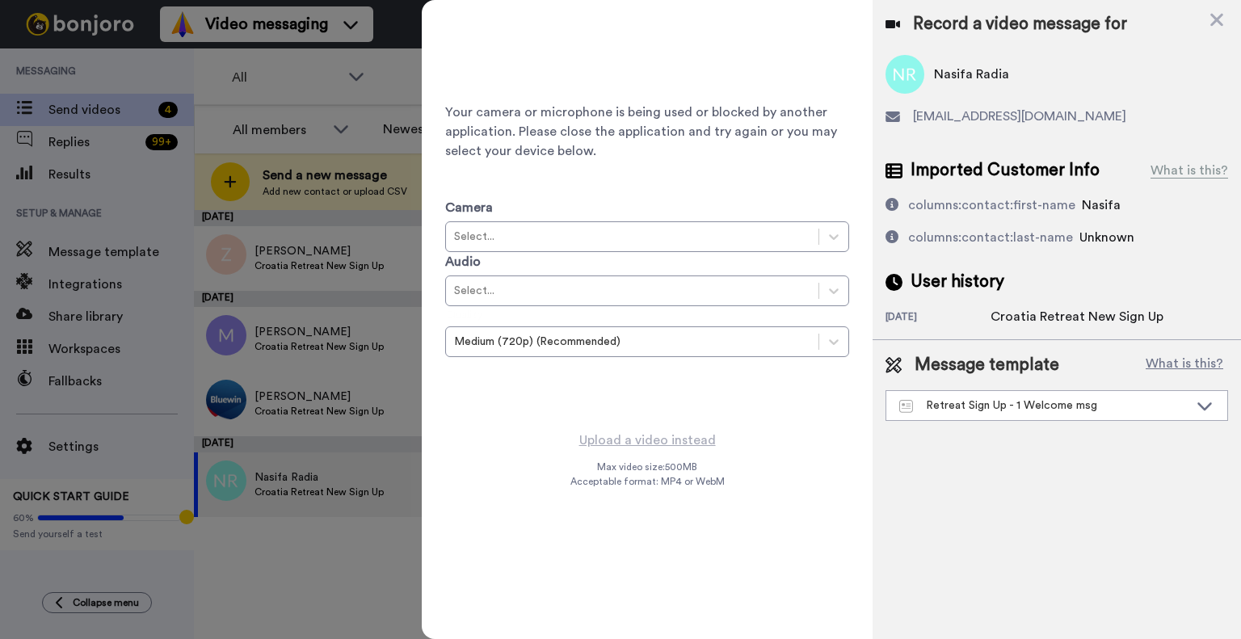
click at [396, 530] on div at bounding box center [620, 319] width 1241 height 639
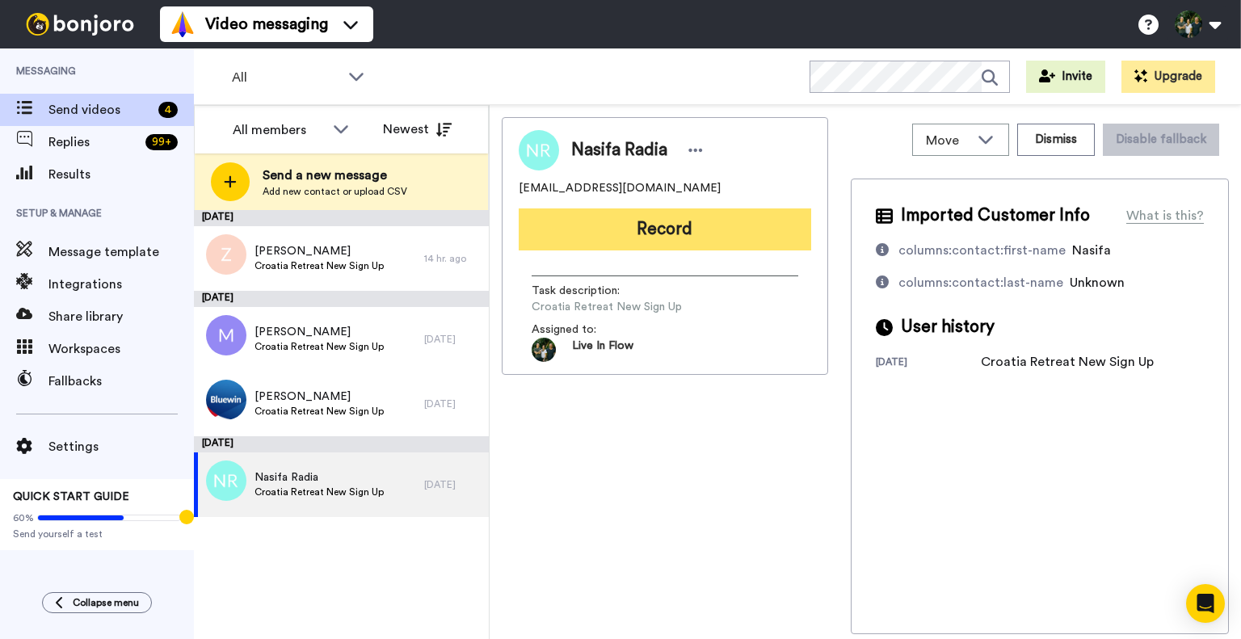
click at [661, 233] on button "Record" at bounding box center [665, 229] width 293 height 42
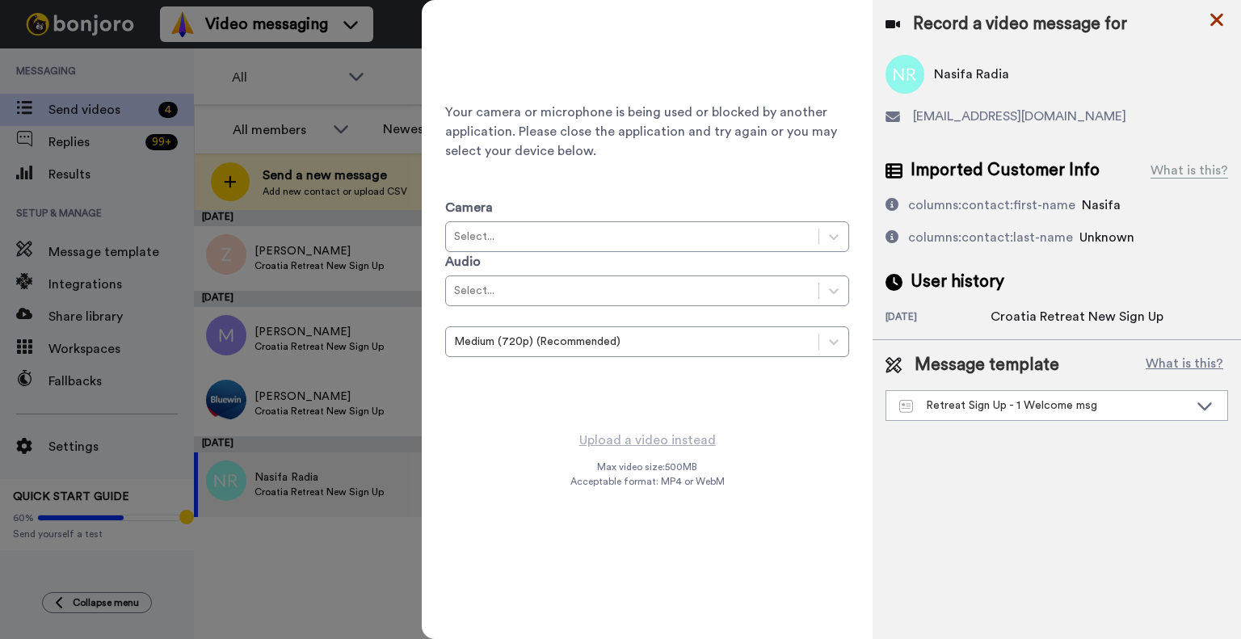
click at [1213, 19] on icon at bounding box center [1217, 20] width 16 height 20
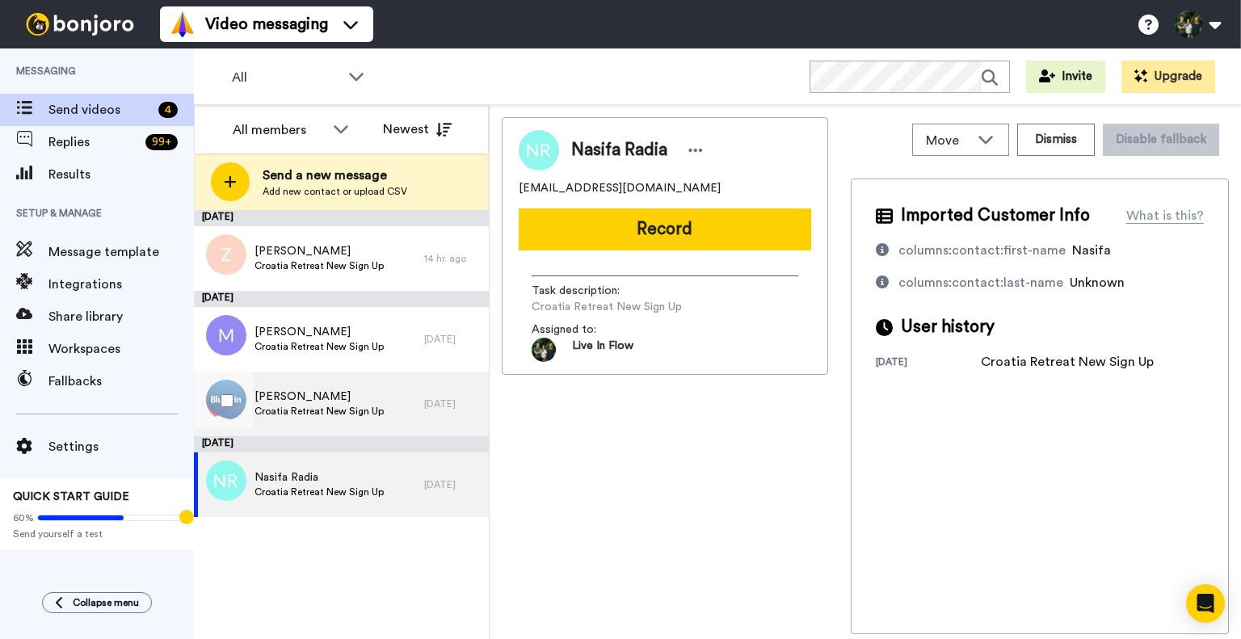
click at [303, 387] on div "Chantal Herter Croatia Retreat New Sign Up" at bounding box center [309, 404] width 230 height 65
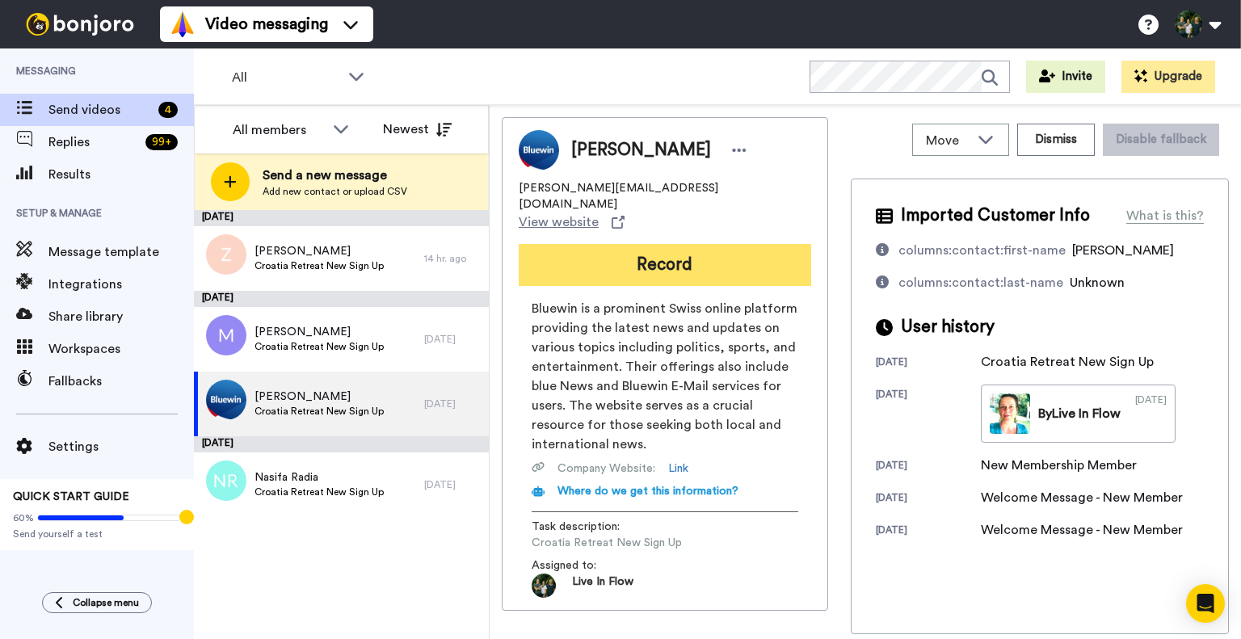
click at [671, 244] on button "Record" at bounding box center [665, 265] width 293 height 42
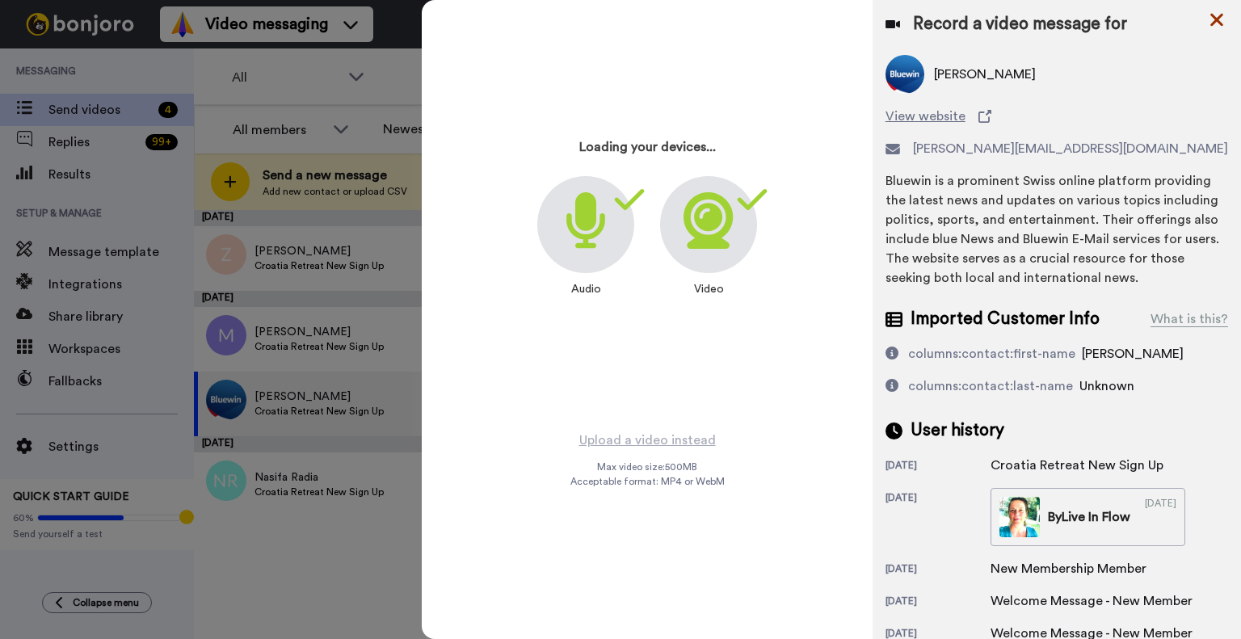
click at [1212, 27] on icon at bounding box center [1217, 20] width 16 height 20
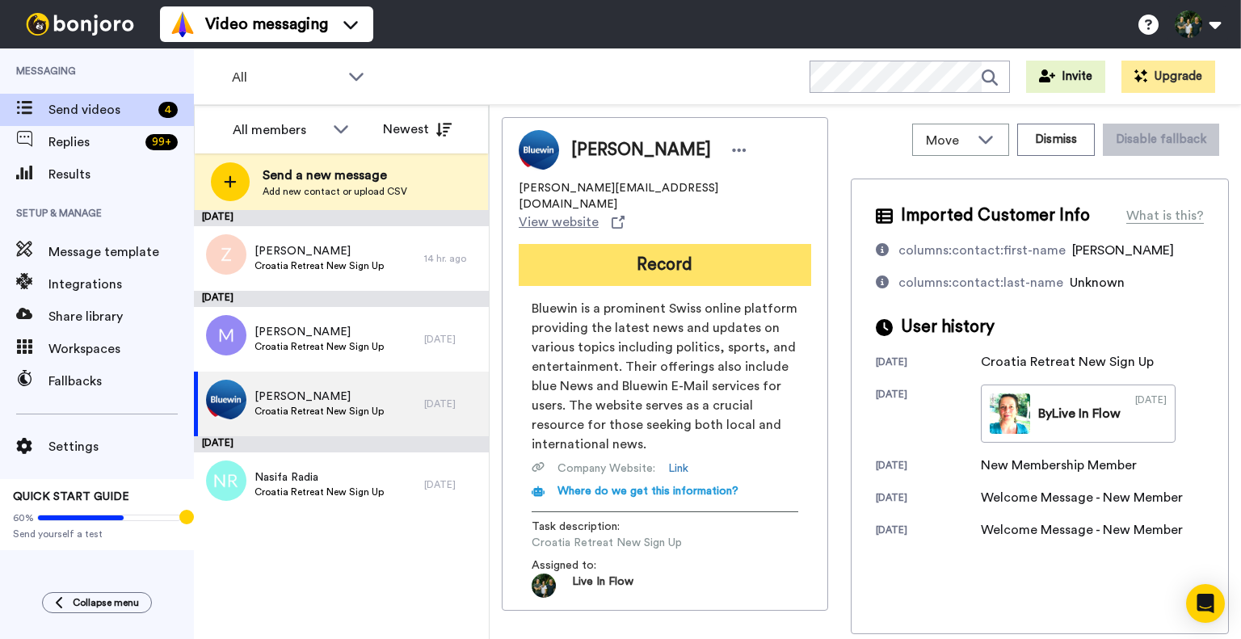
click at [713, 244] on button "Record" at bounding box center [665, 265] width 293 height 42
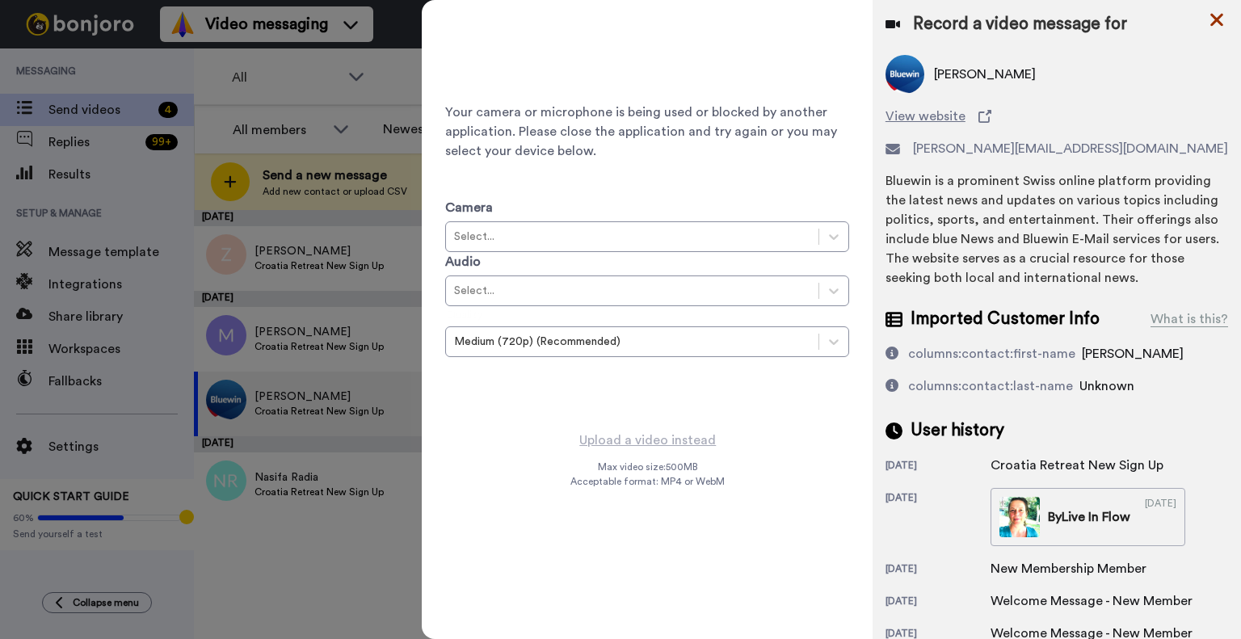
click at [1214, 27] on icon at bounding box center [1217, 20] width 16 height 20
